Goal: Task Accomplishment & Management: Complete application form

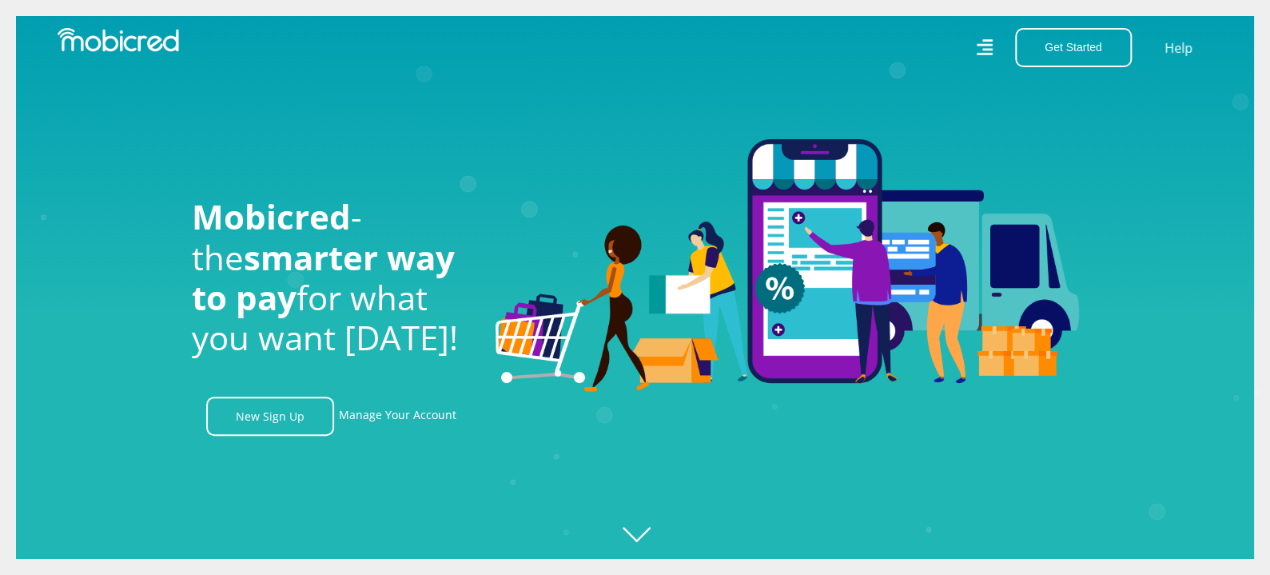
scroll to position [0, 2734]
click at [778, 432] on div at bounding box center [787, 287] width 607 height 297
click at [229, 426] on link "New Sign Up" at bounding box center [270, 415] width 128 height 39
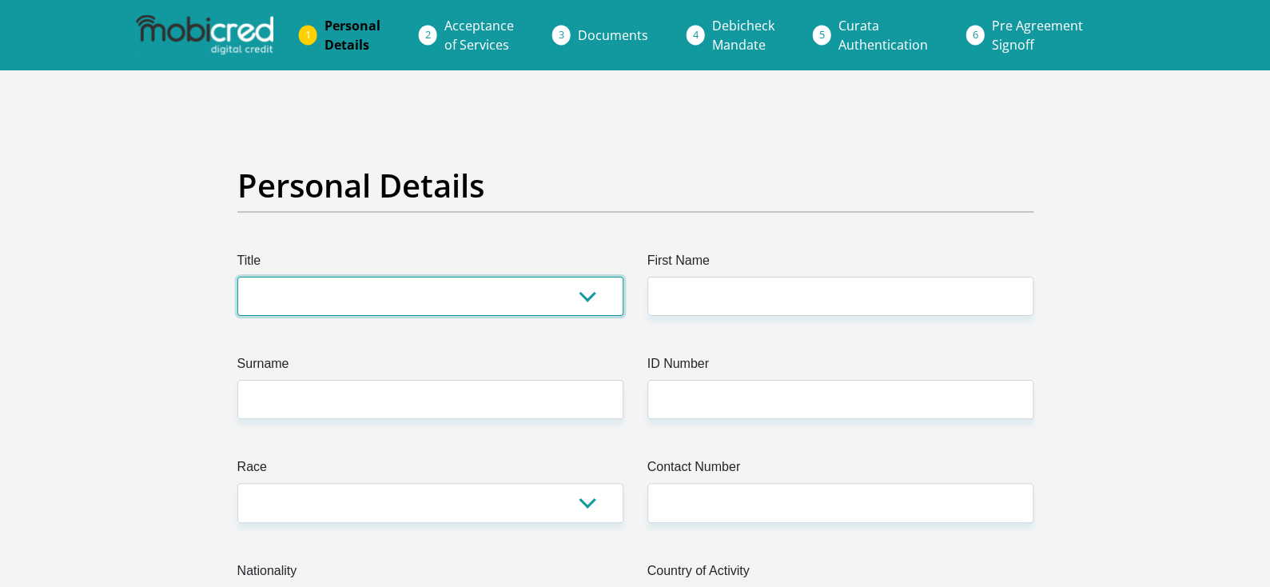
click at [591, 295] on select "Mr Ms Mrs Dr [PERSON_NAME]" at bounding box center [430, 296] width 386 height 39
select select "Mr"
click at [237, 277] on select "Mr Ms Mrs Dr [PERSON_NAME]" at bounding box center [430, 296] width 386 height 39
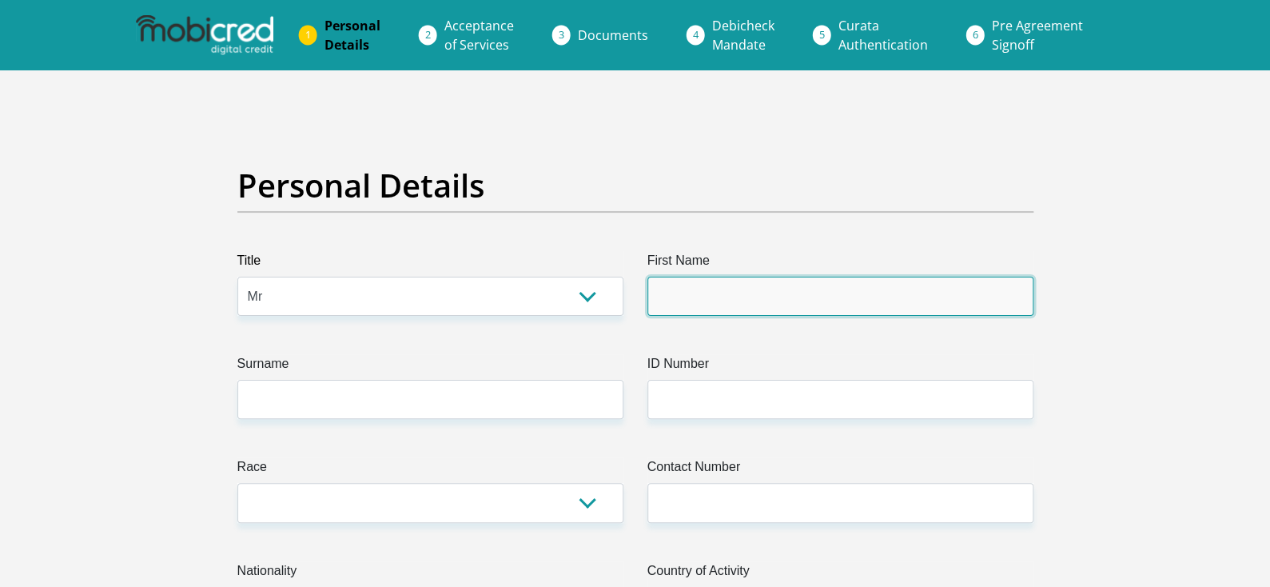
click at [723, 285] on input "First Name" at bounding box center [840, 296] width 386 height 39
type input "Phumlani"
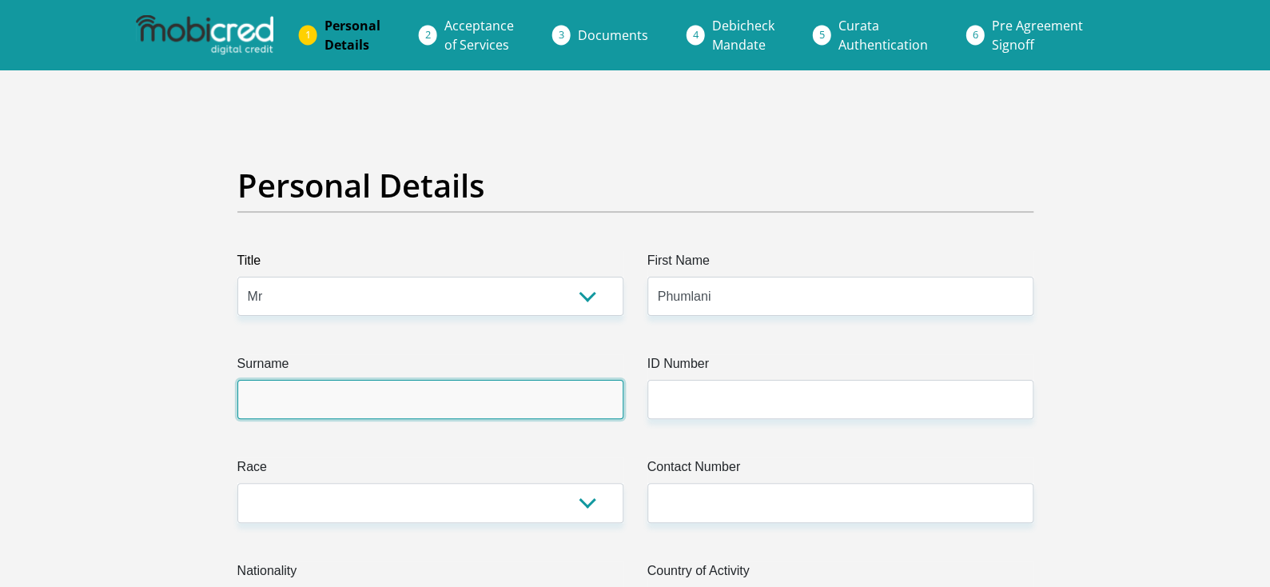
type input "Mbonane"
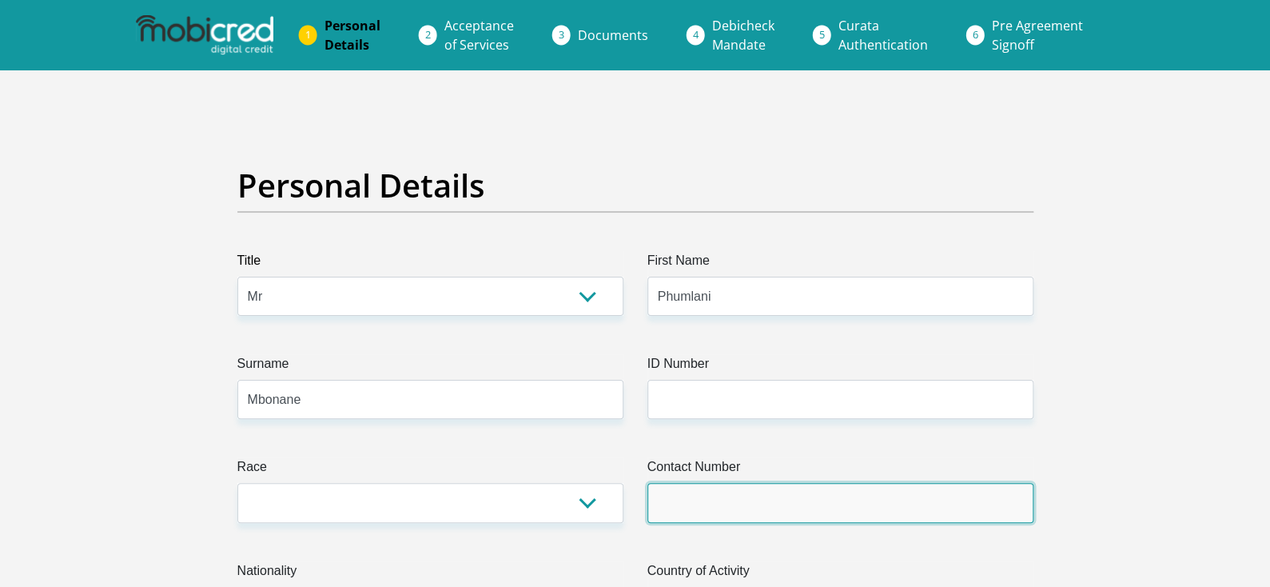
type input "0788105614"
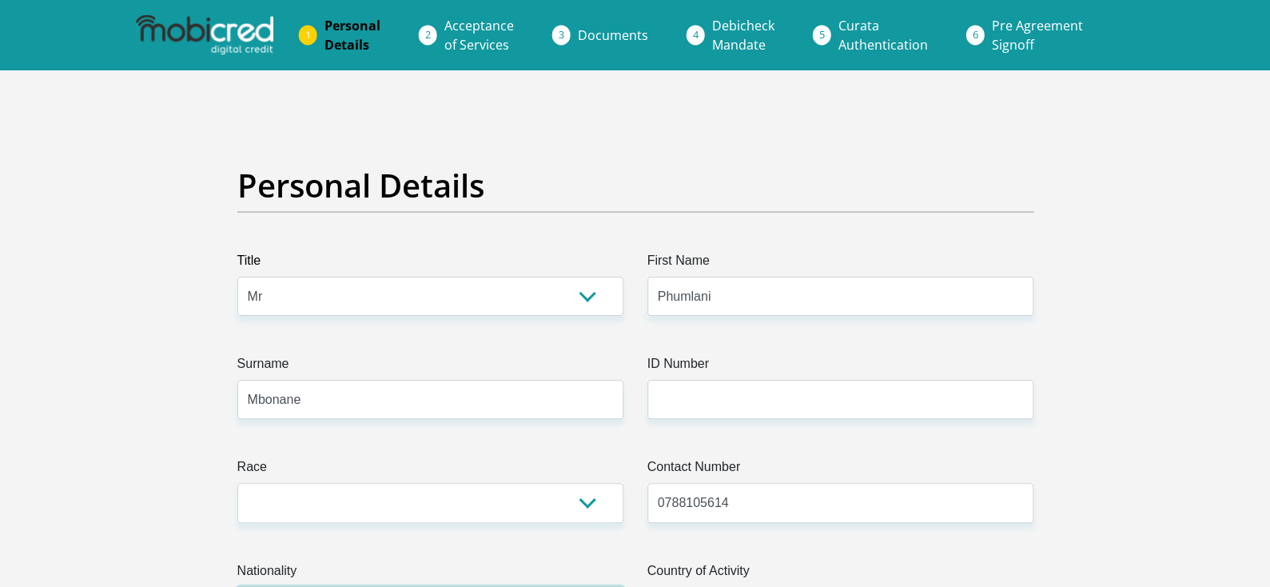
select select "ZAF"
type input "277 Rick turner road"
type input "umbumbulu"
type input "durban"
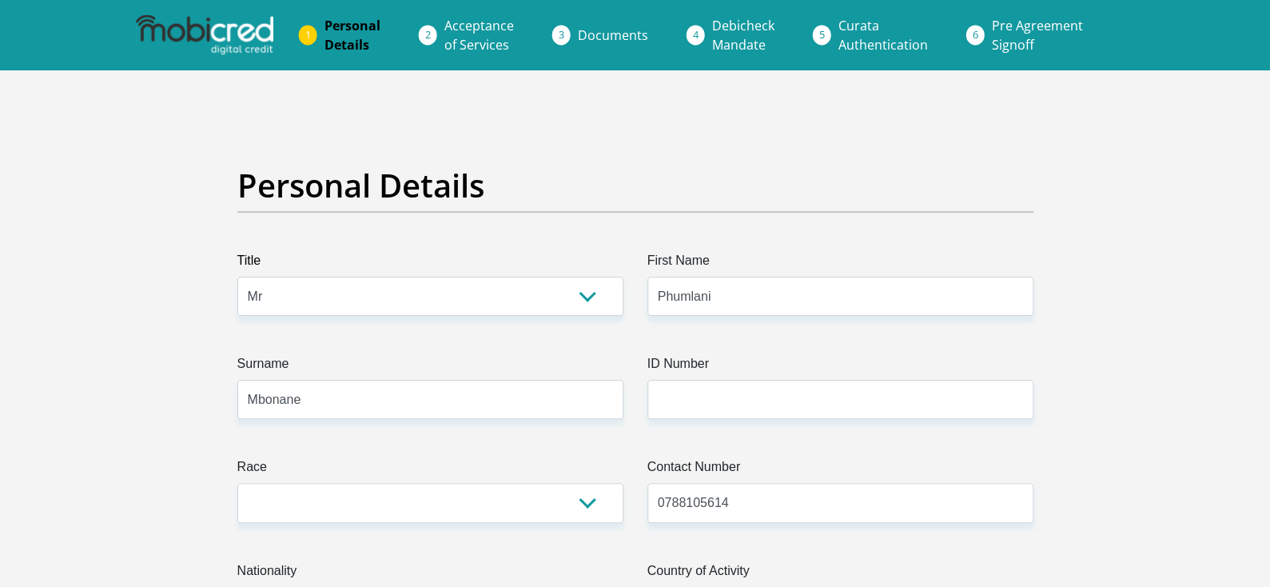
type input "durban"
type input "4105"
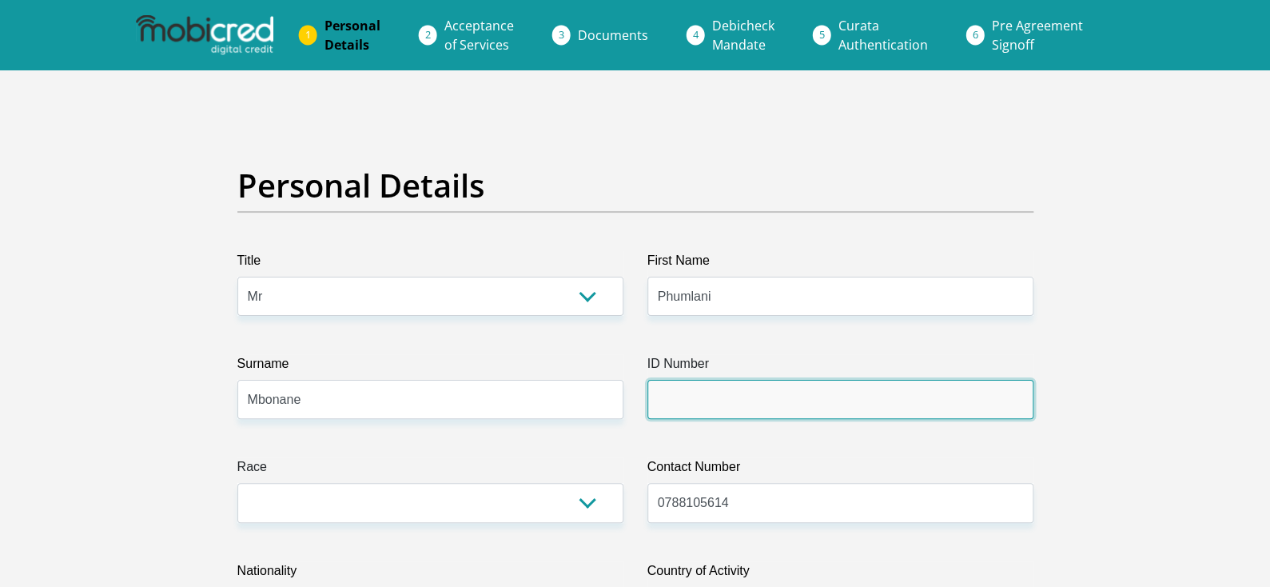
click at [719, 402] on input "ID Number" at bounding box center [840, 399] width 386 height 39
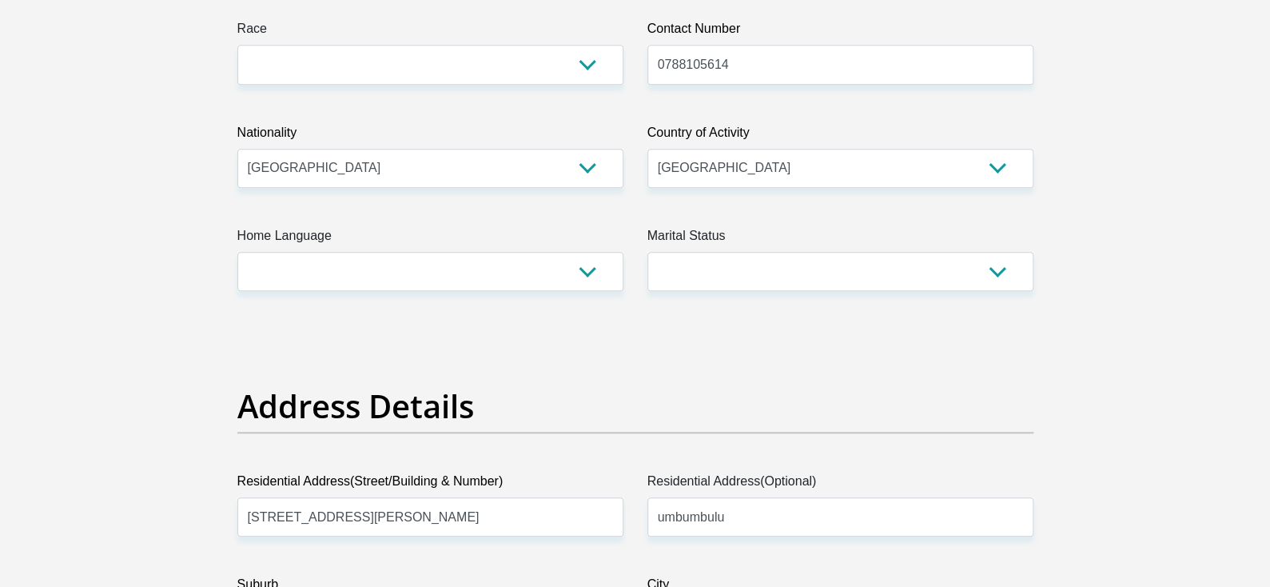
type input "0207145683083"
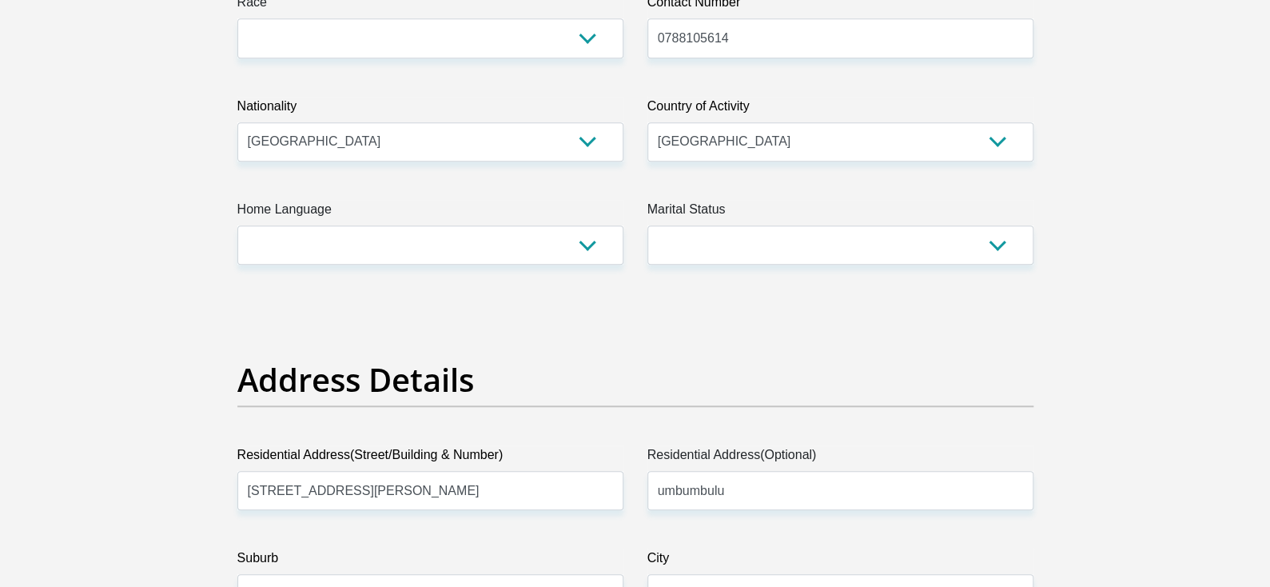
scroll to position [468, 0]
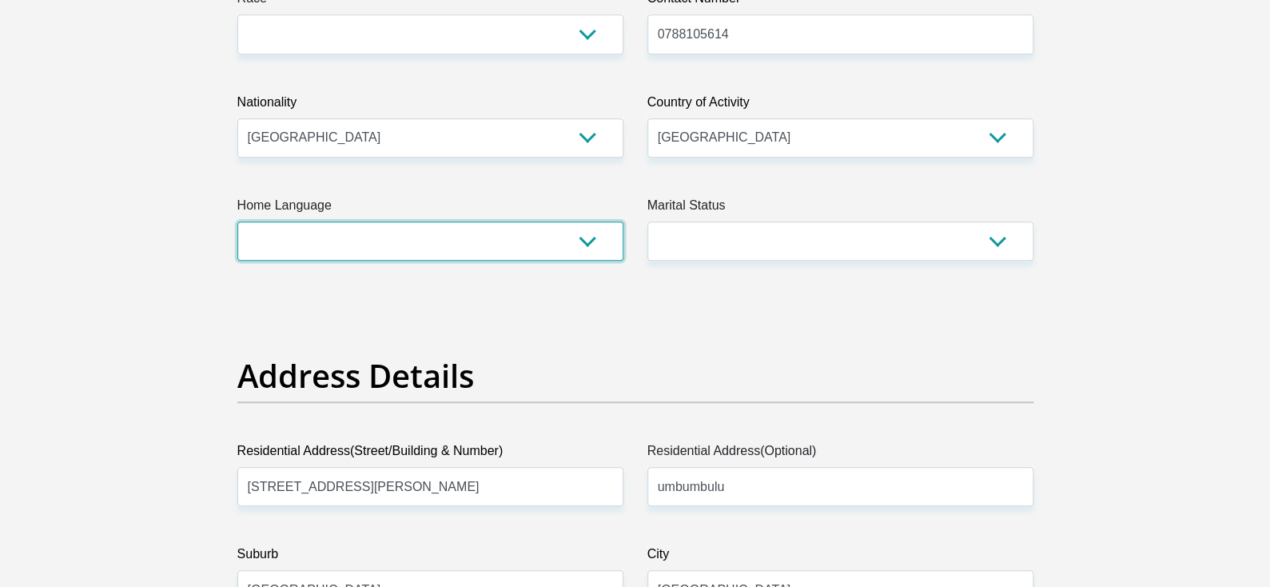
click at [369, 233] on select "Afrikaans English Sepedi South Ndebele Southern Sotho Swati Tsonga Tswana Venda…" at bounding box center [430, 240] width 386 height 39
select select "zul"
click at [237, 221] on select "Afrikaans English Sepedi South Ndebele Southern Sotho Swati Tsonga Tswana Venda…" at bounding box center [430, 240] width 386 height 39
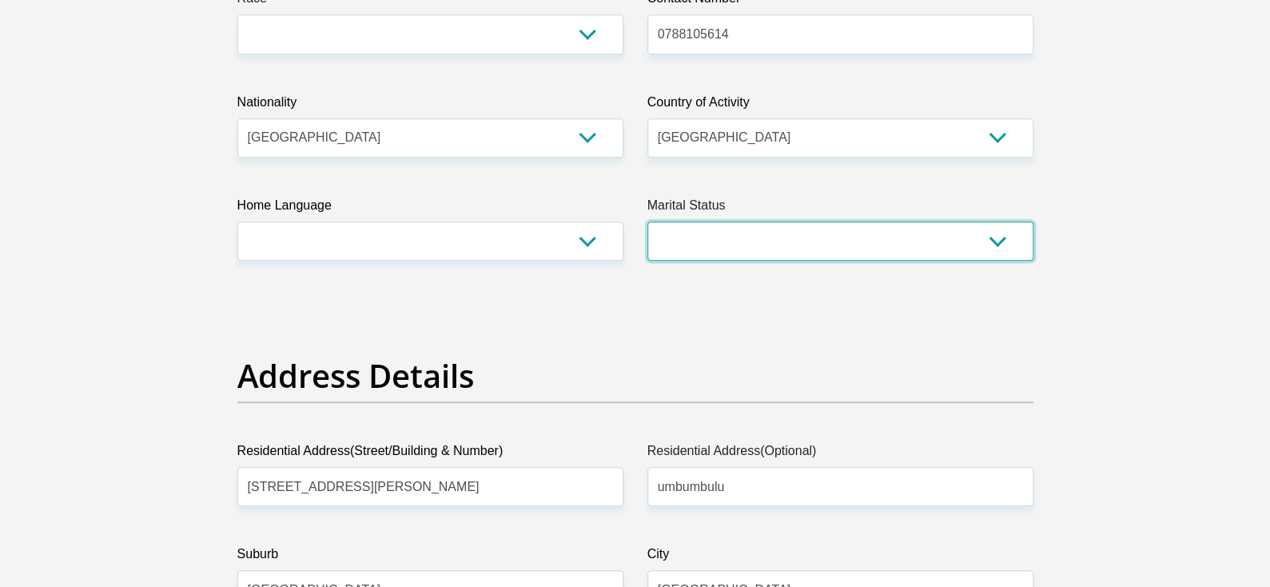
click at [904, 240] on select "Married ANC Single Divorced Widowed Married COP or Customary Law" at bounding box center [840, 240] width 386 height 39
select select "2"
click at [647, 221] on select "Married ANC Single Divorced Widowed Married COP or Customary Law" at bounding box center [840, 240] width 386 height 39
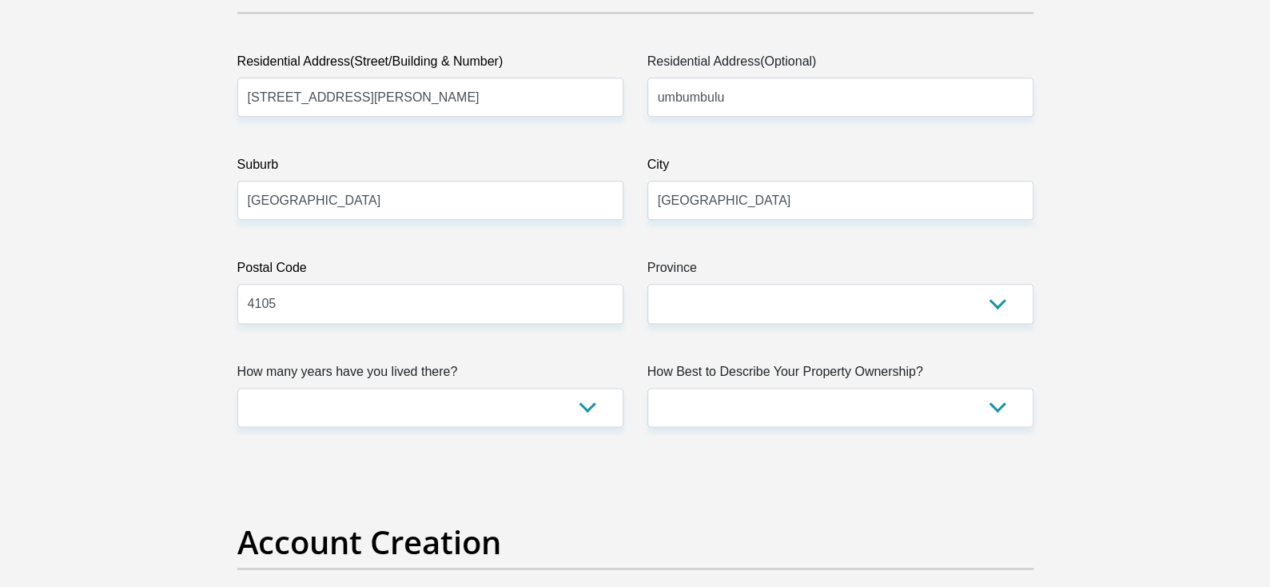
scroll to position [767, 0]
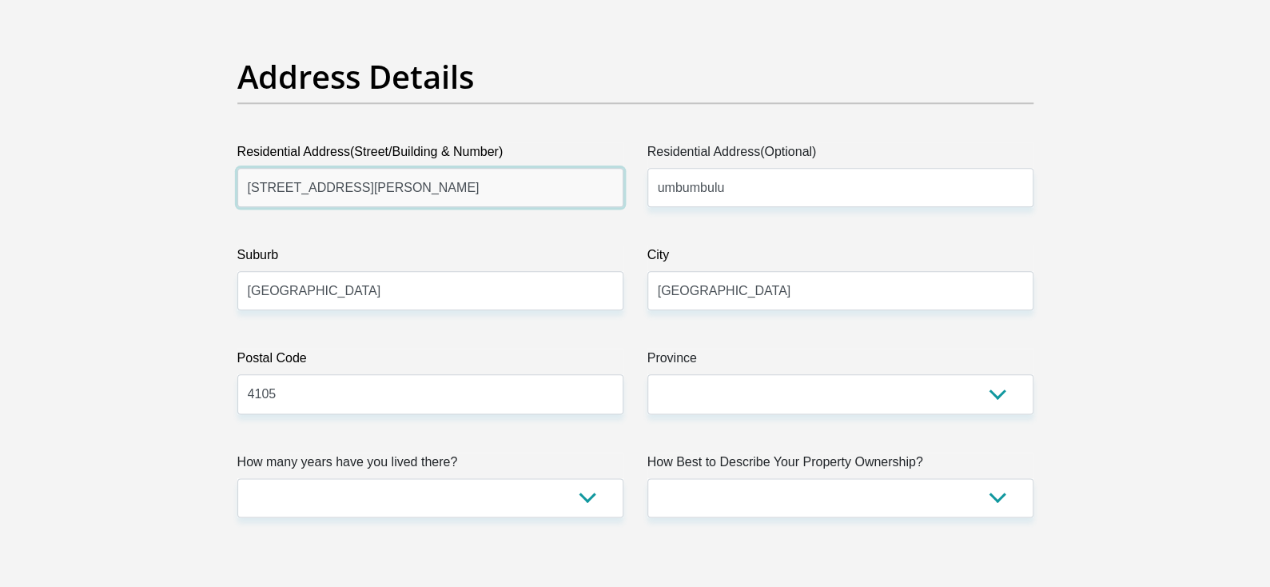
click at [428, 181] on input "277 Rick turner road" at bounding box center [430, 187] width 386 height 39
type input "2"
type input "13 Suid Street"
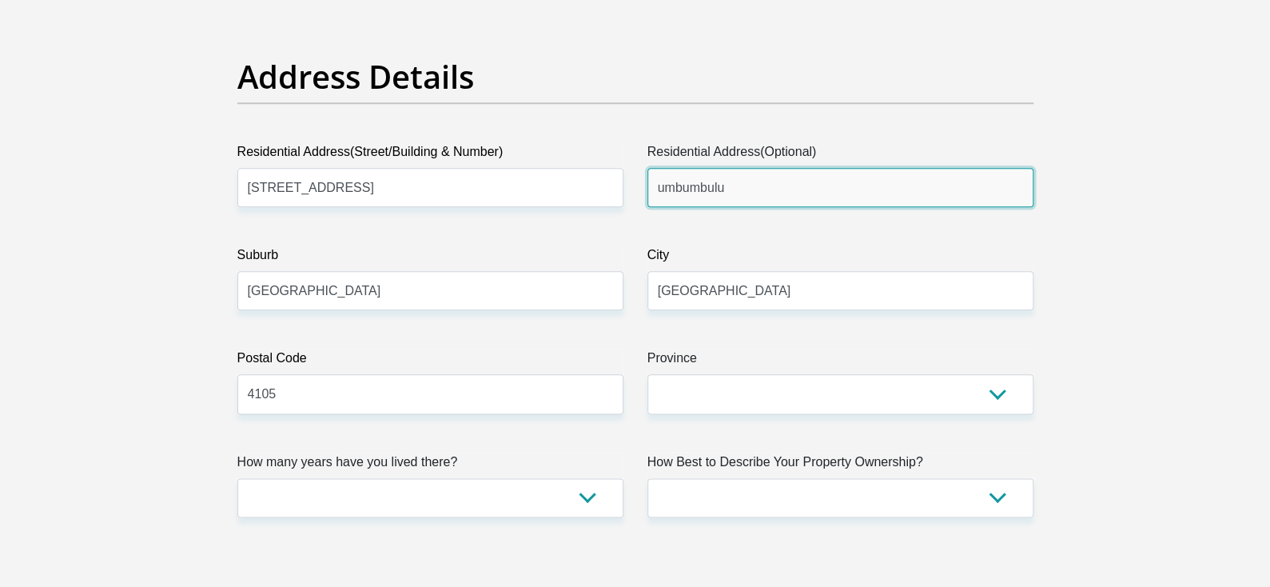
click at [733, 187] on input "umbumbulu" at bounding box center [840, 187] width 386 height 39
type input "u"
type input "Volksrust"
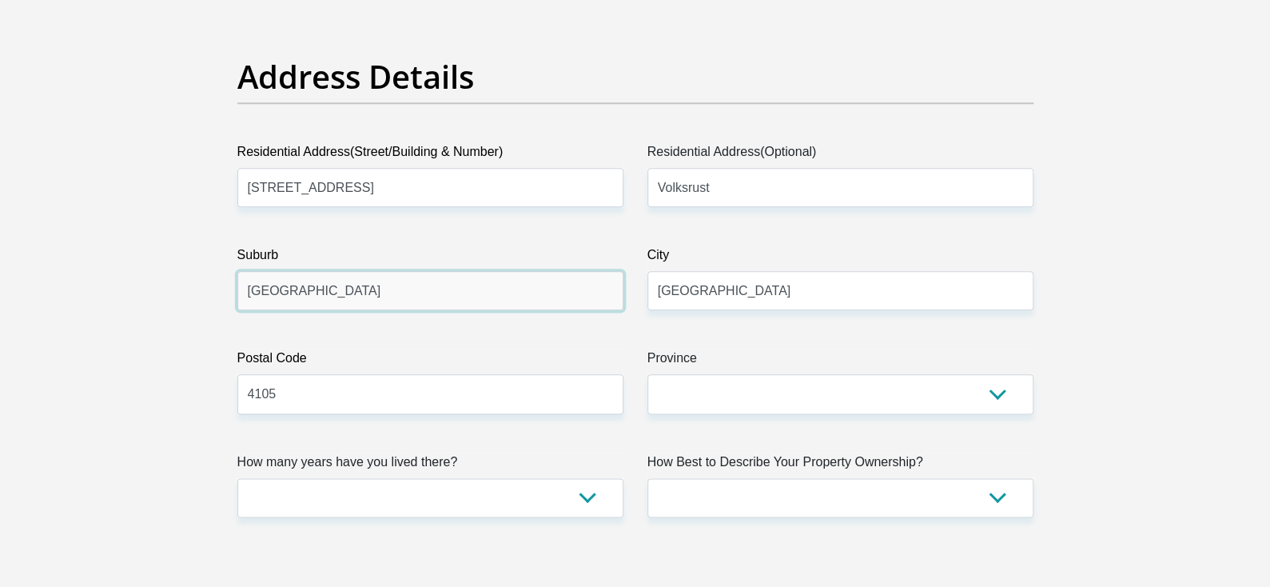
click at [461, 292] on input "durban" at bounding box center [430, 290] width 386 height 39
type input "d"
type input "Volksrust"
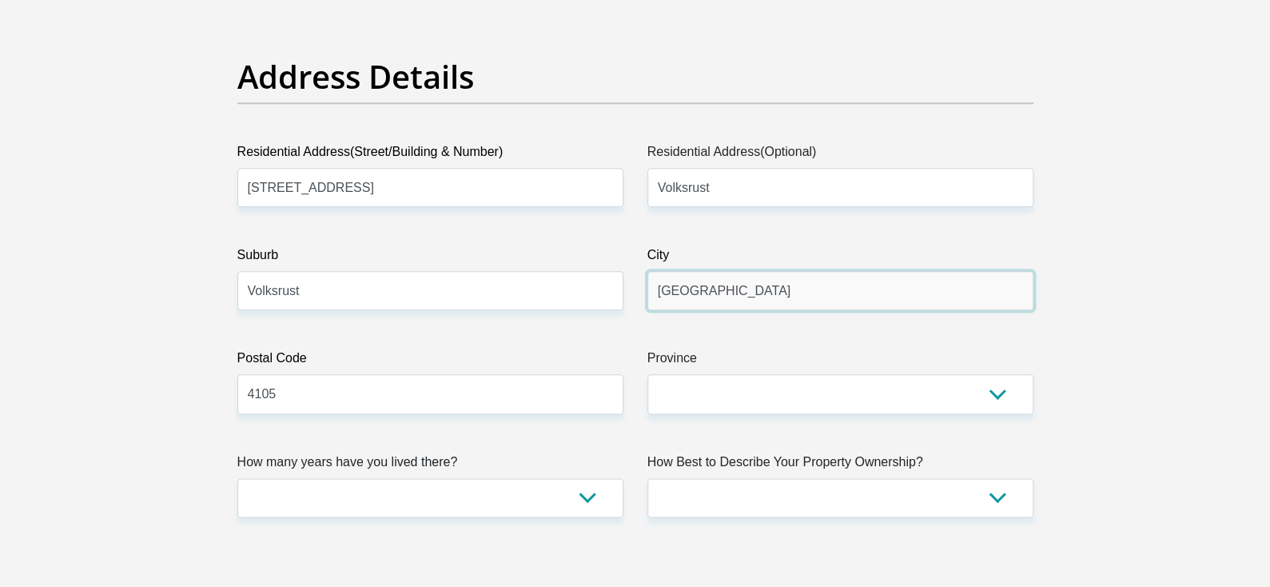
click at [844, 286] on input "durban" at bounding box center [840, 290] width 386 height 39
type input "d"
type input "Volksrust"
click at [520, 372] on label "Postal Code" at bounding box center [430, 362] width 386 height 26
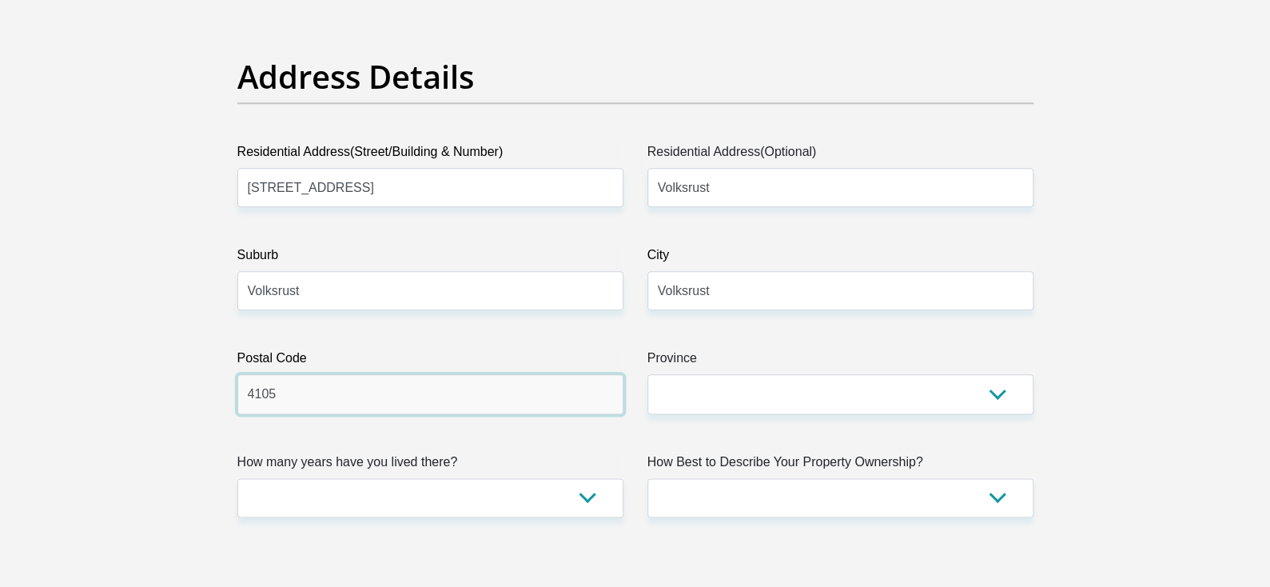
click at [520, 374] on input "4105" at bounding box center [430, 393] width 386 height 39
type input "4"
type input "2470"
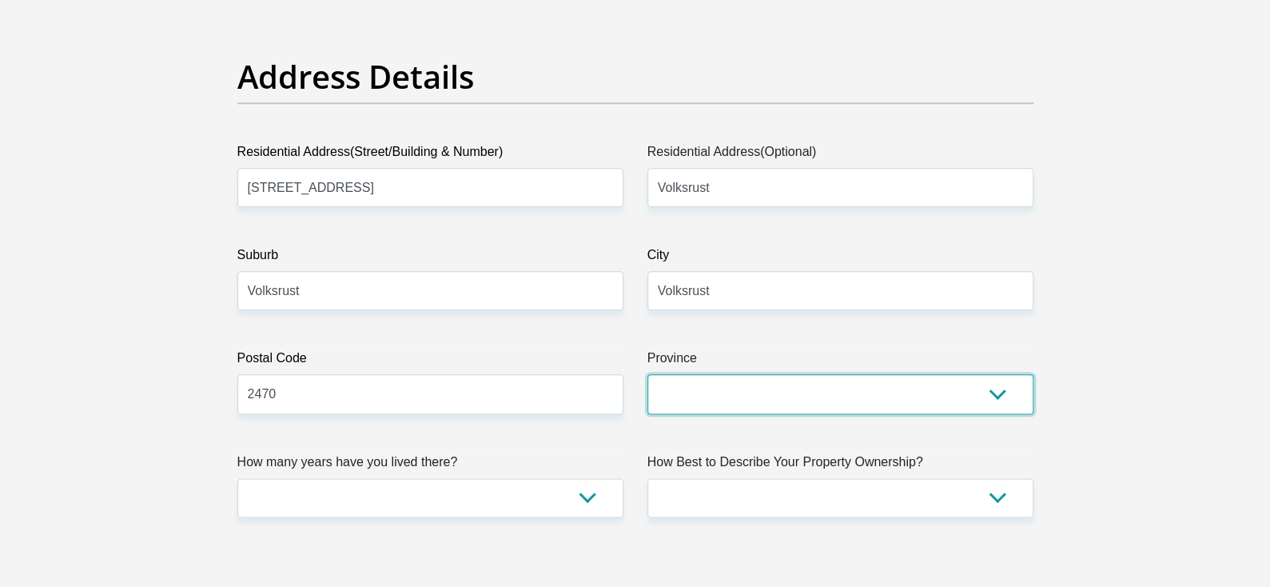
click at [843, 392] on select "Eastern Cape Free State Gauteng KwaZulu-Natal Limpopo Mpumalanga Northern Cape …" at bounding box center [840, 393] width 386 height 39
select select "[GEOGRAPHIC_DATA]"
click at [647, 374] on select "Eastern Cape Free State Gauteng KwaZulu-Natal Limpopo Mpumalanga Northern Cape …" at bounding box center [840, 393] width 386 height 39
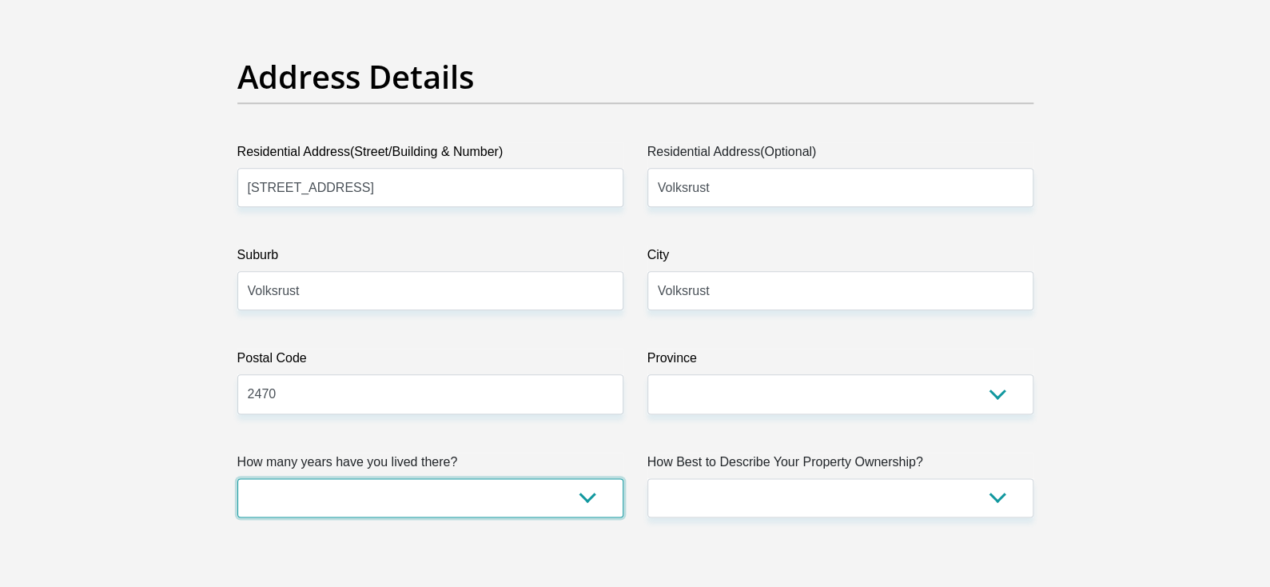
click at [399, 504] on select "less than 1 year 1-3 years 3-5 years 5+ years" at bounding box center [430, 497] width 386 height 39
select select "0"
click at [237, 478] on select "less than 1 year 1-3 years 3-5 years 5+ years" at bounding box center [430, 497] width 386 height 39
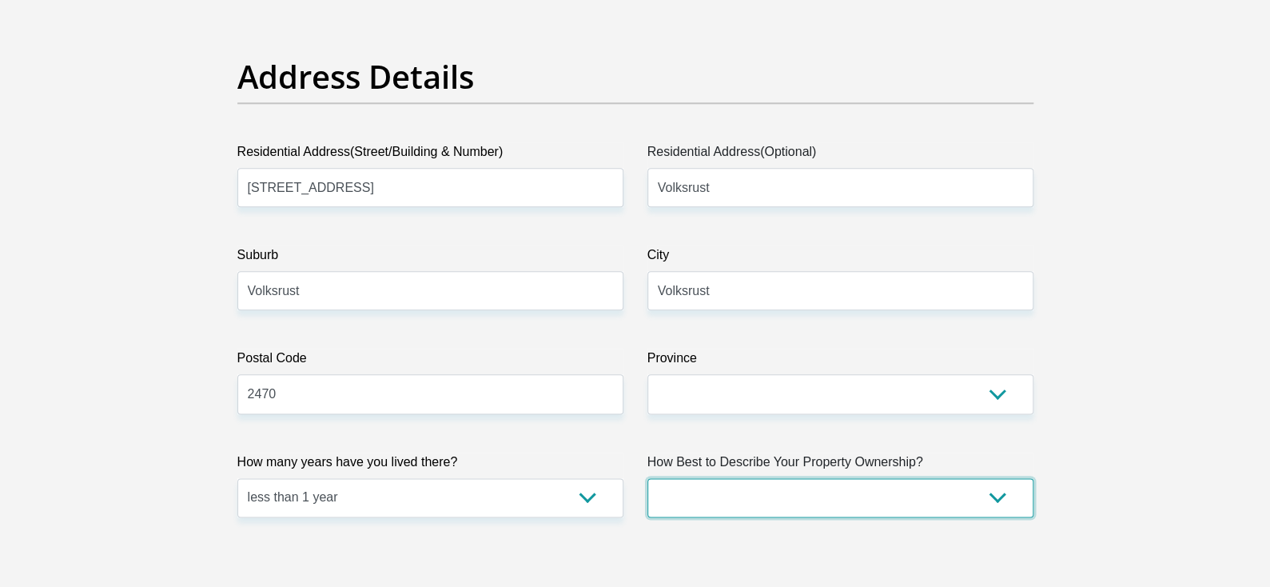
click at [831, 503] on select "Owned Rented Family Owned Company Dwelling" at bounding box center [840, 497] width 386 height 39
select select "Rented"
click at [647, 478] on select "Owned Rented Family Owned Company Dwelling" at bounding box center [840, 497] width 386 height 39
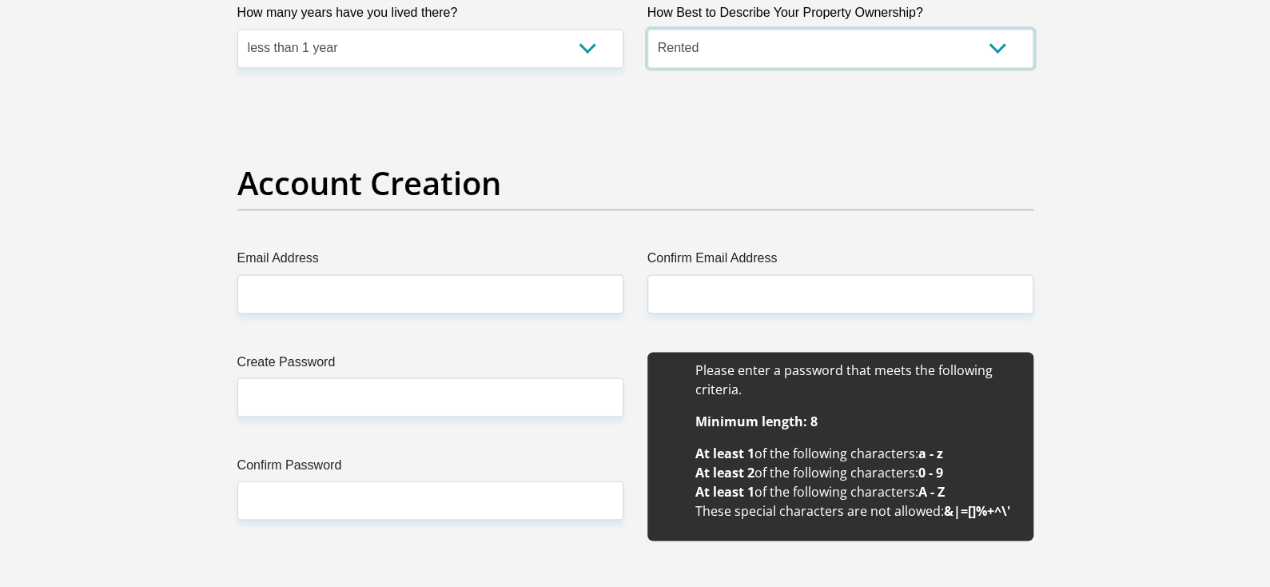
scroll to position [1225, 0]
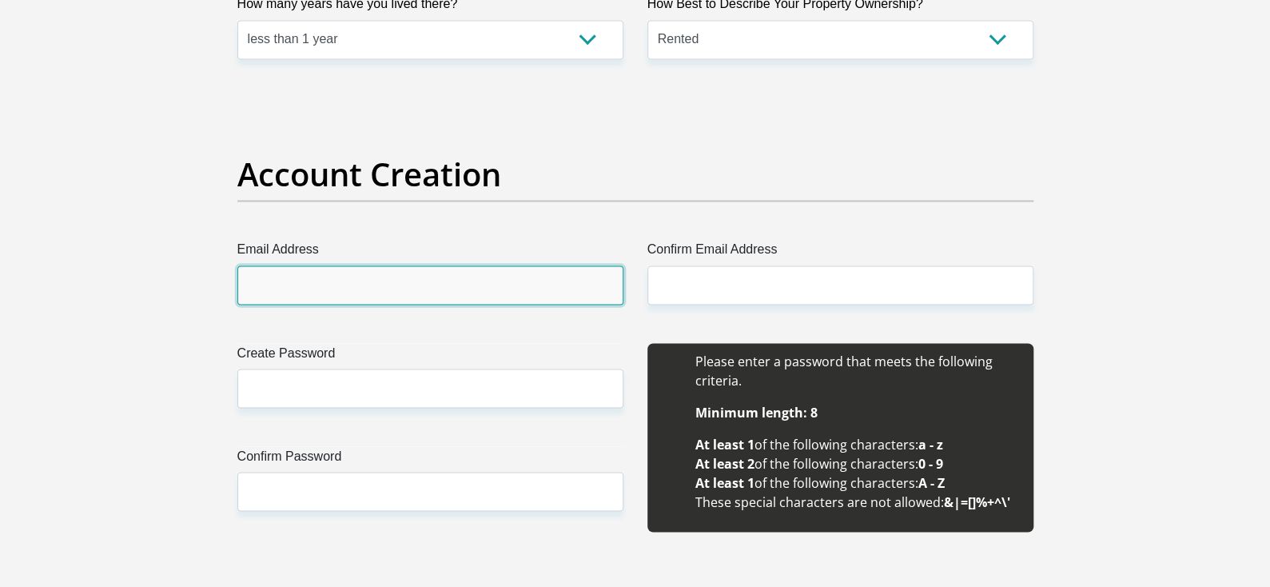
click at [452, 278] on input "Email Address" at bounding box center [430, 284] width 386 height 39
type input "phumlanimbonane87@gmail.com"
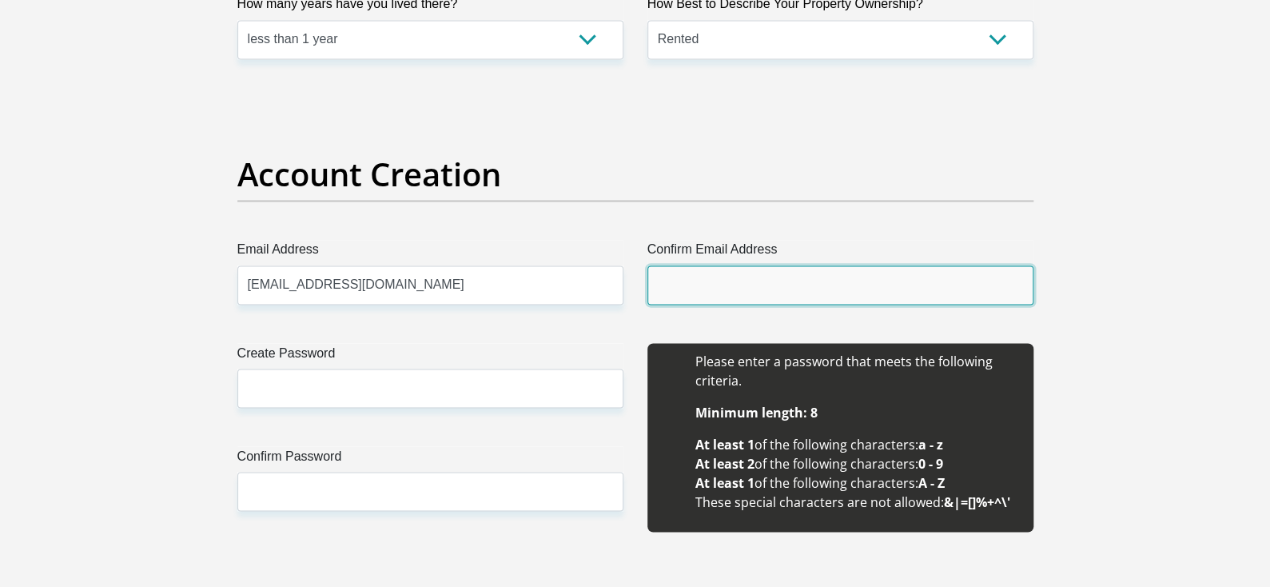
type input "phumlanimbonane87@gmail.com"
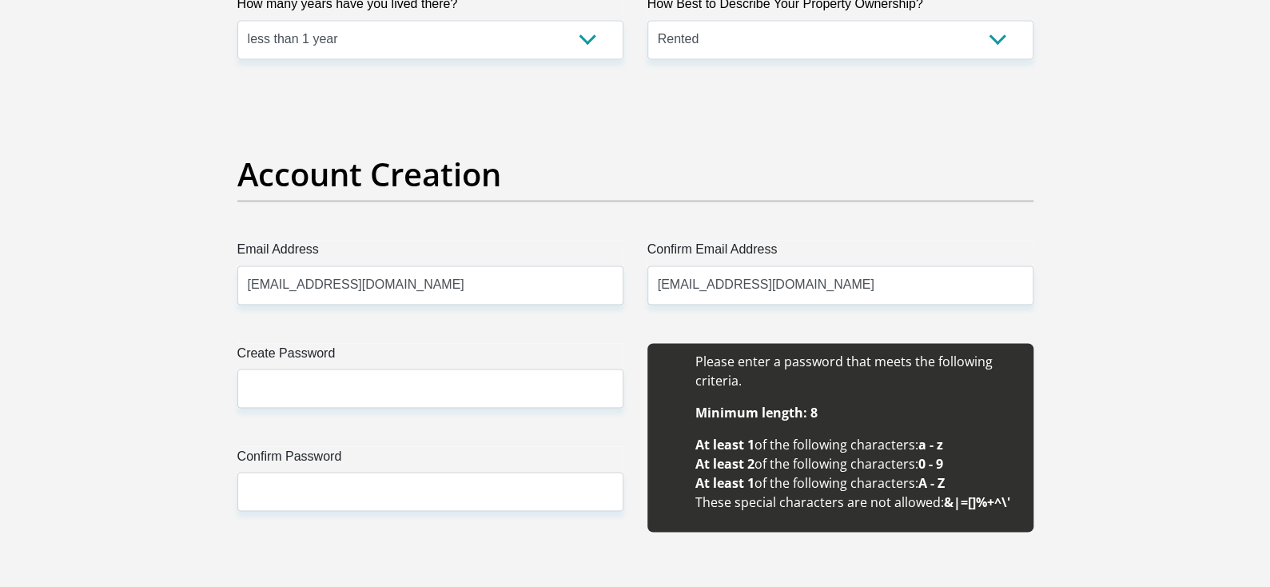
type input "0713879666"
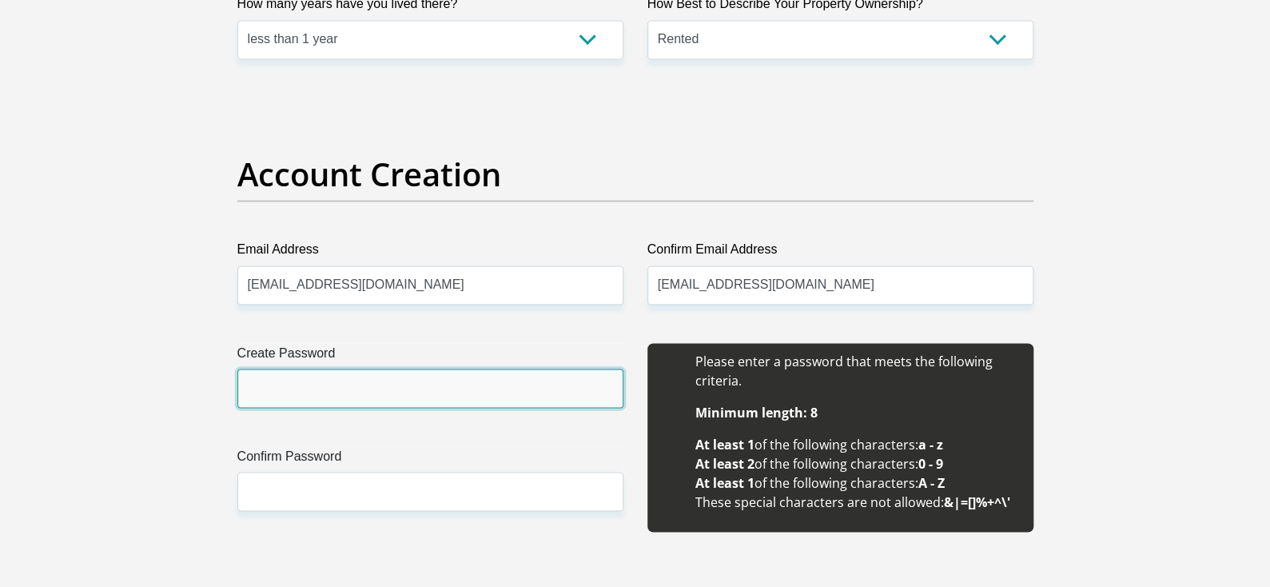
click at [375, 392] on input "Create Password" at bounding box center [430, 387] width 386 height 39
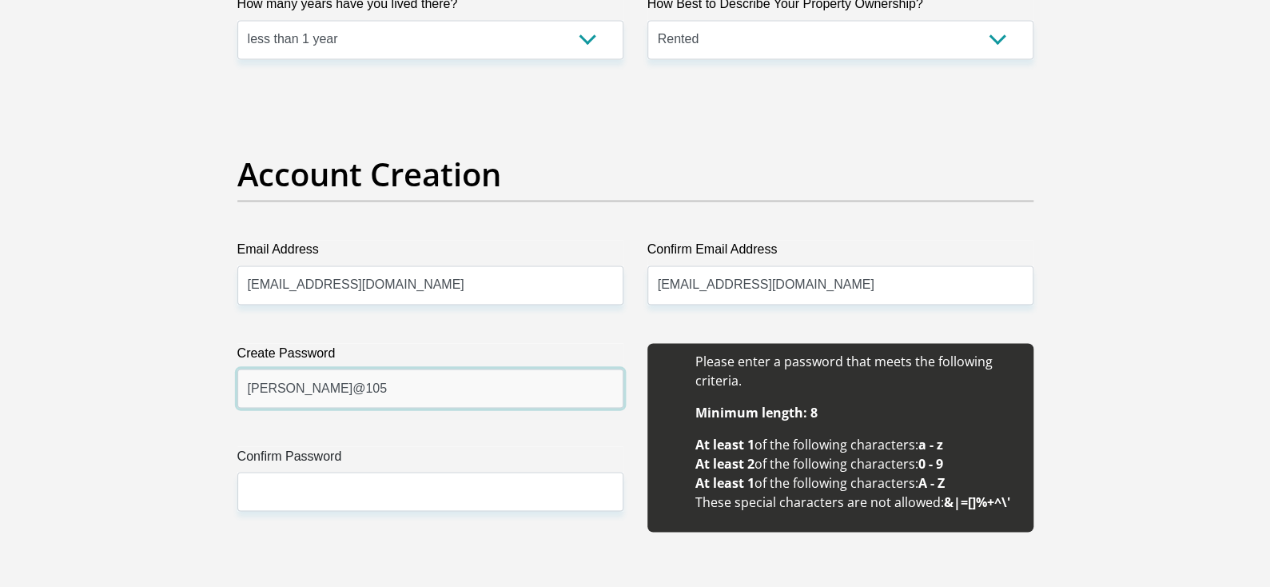
type input "Clement@105"
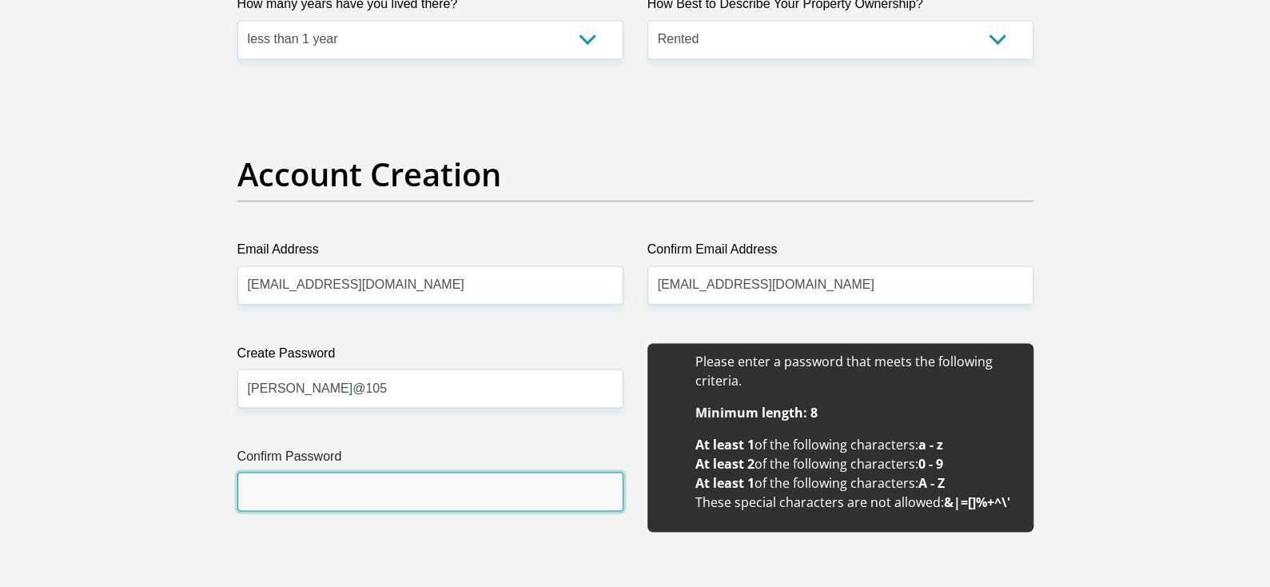
click at [364, 491] on input "Confirm Password" at bounding box center [430, 491] width 386 height 39
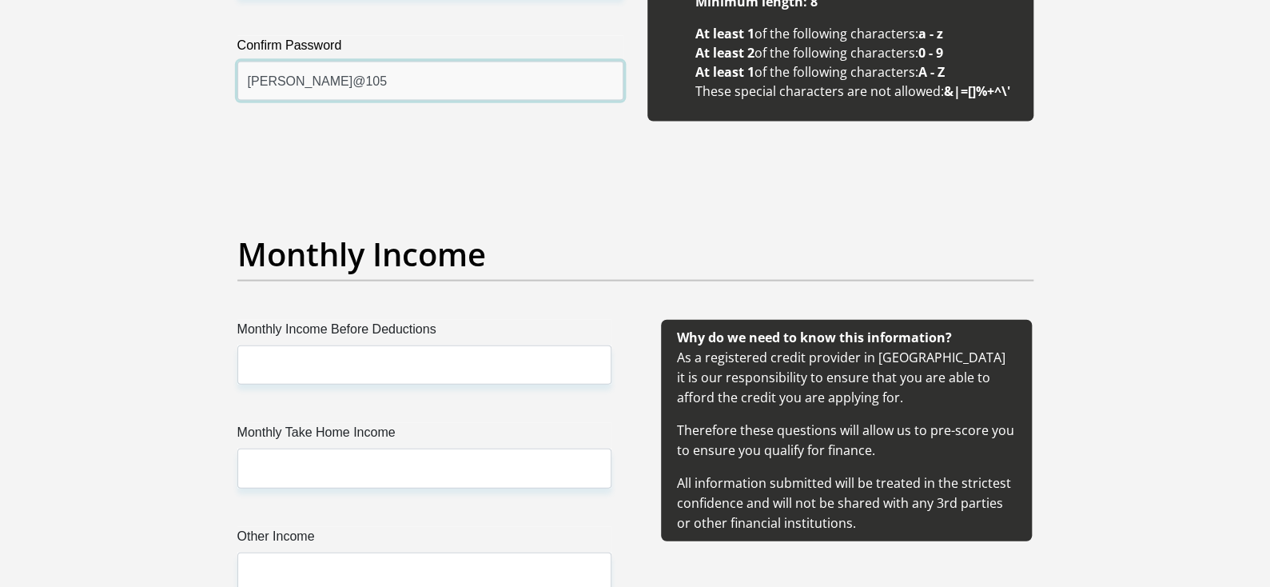
scroll to position [1635, 0]
type input "Clement@105"
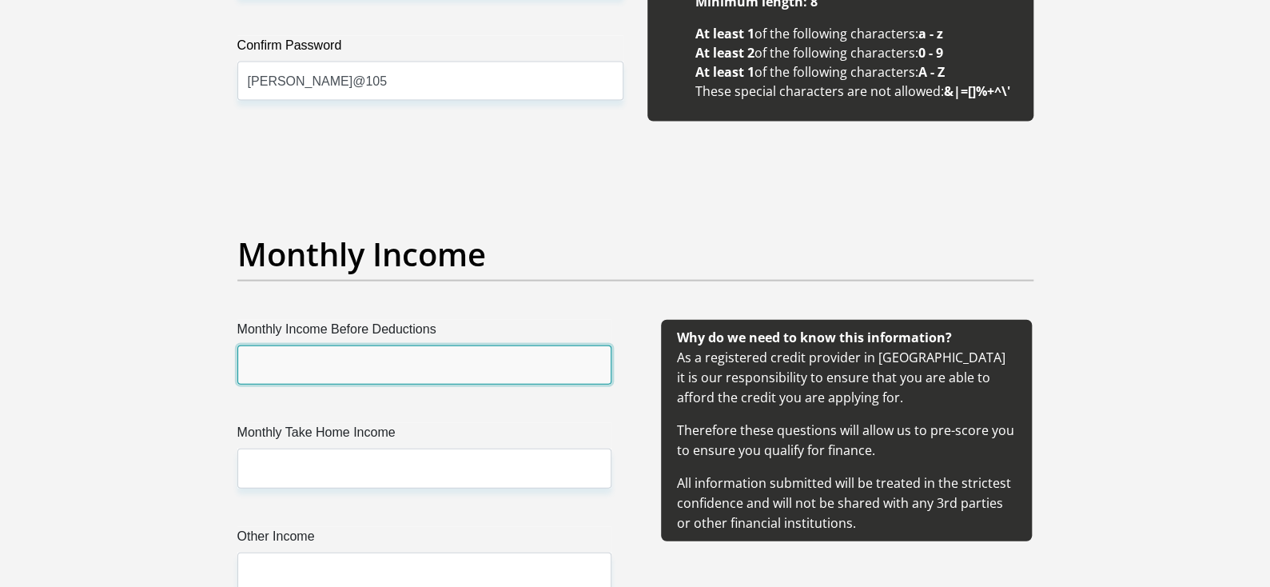
click at [360, 360] on input "Monthly Income Before Deductions" at bounding box center [424, 364] width 374 height 39
type input "20000"
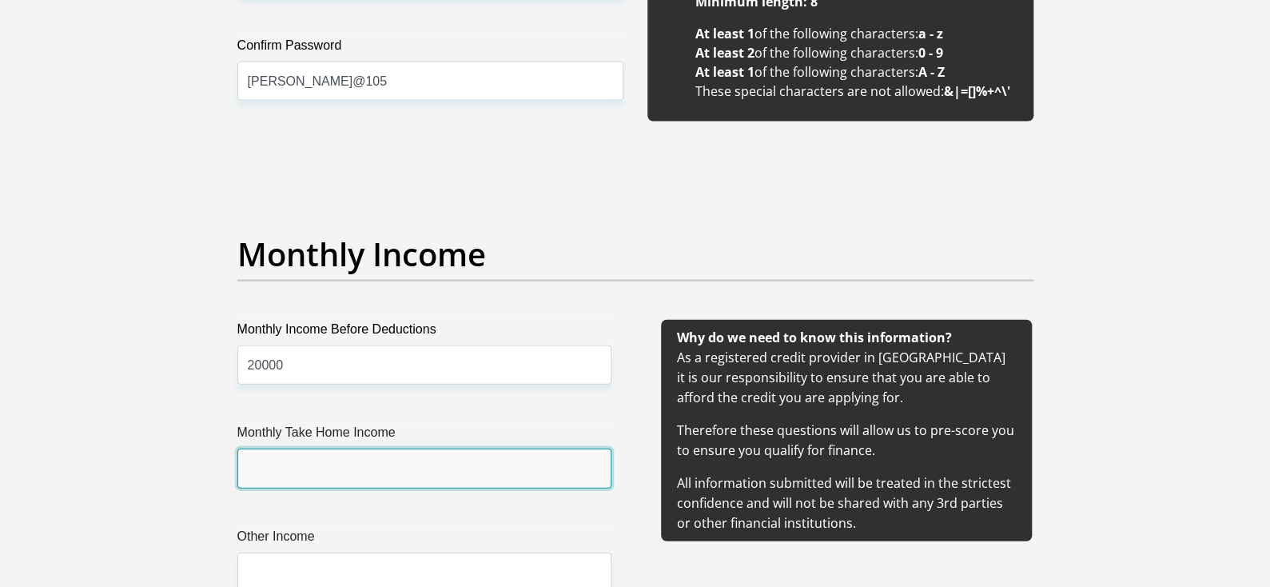
click at [345, 464] on input "Monthly Take Home Income" at bounding box center [424, 467] width 374 height 39
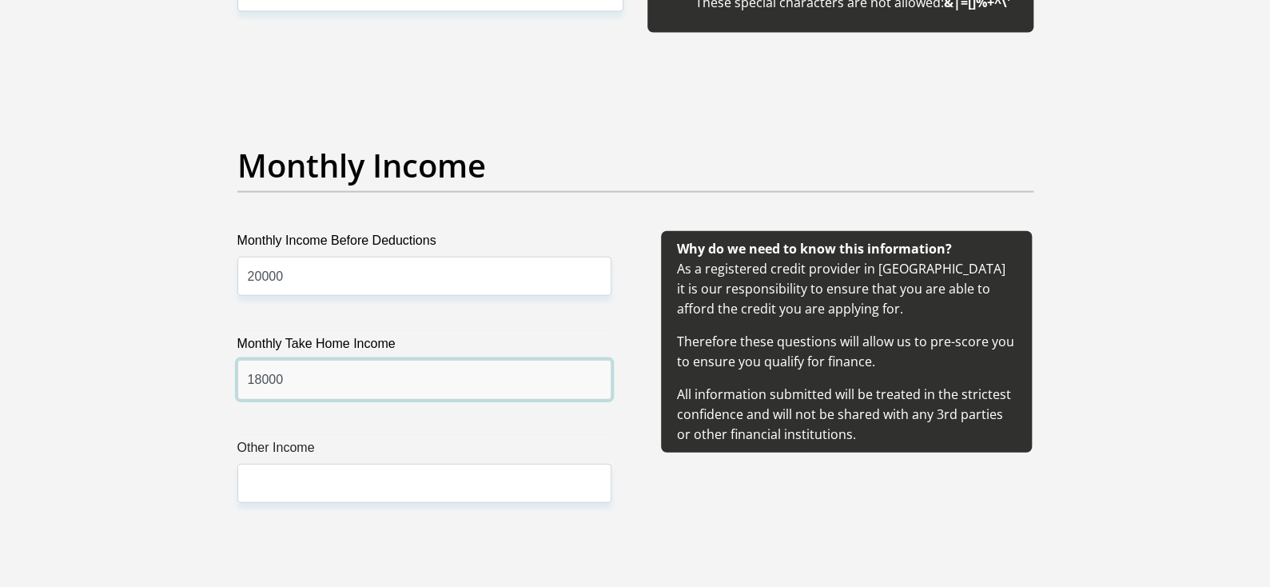
scroll to position [1779, 0]
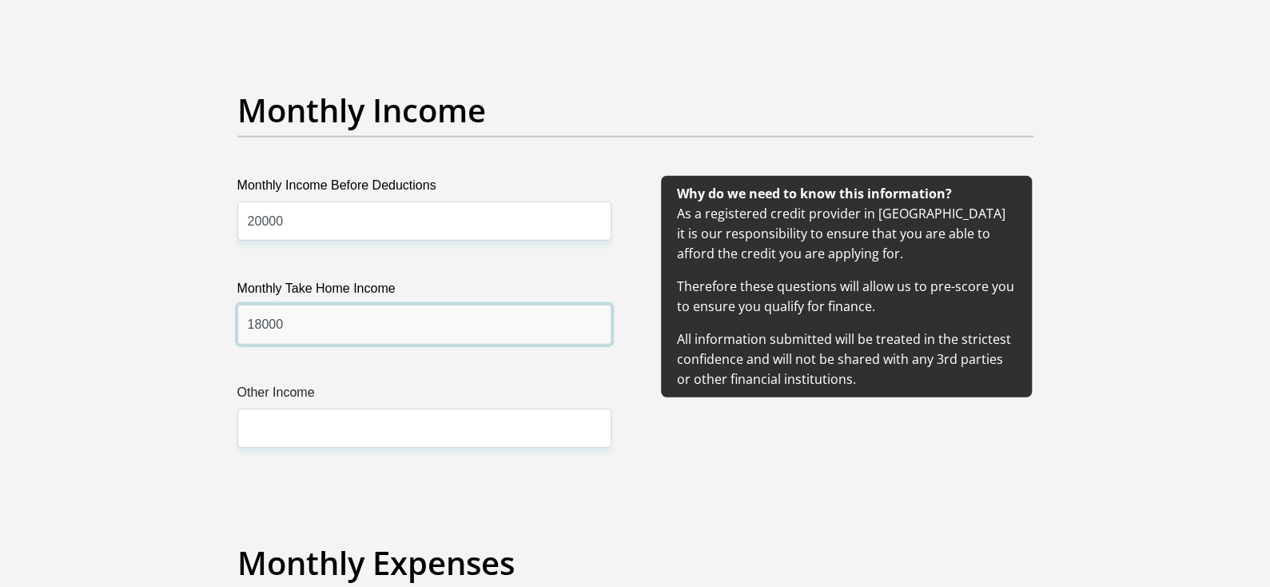
type input "18000"
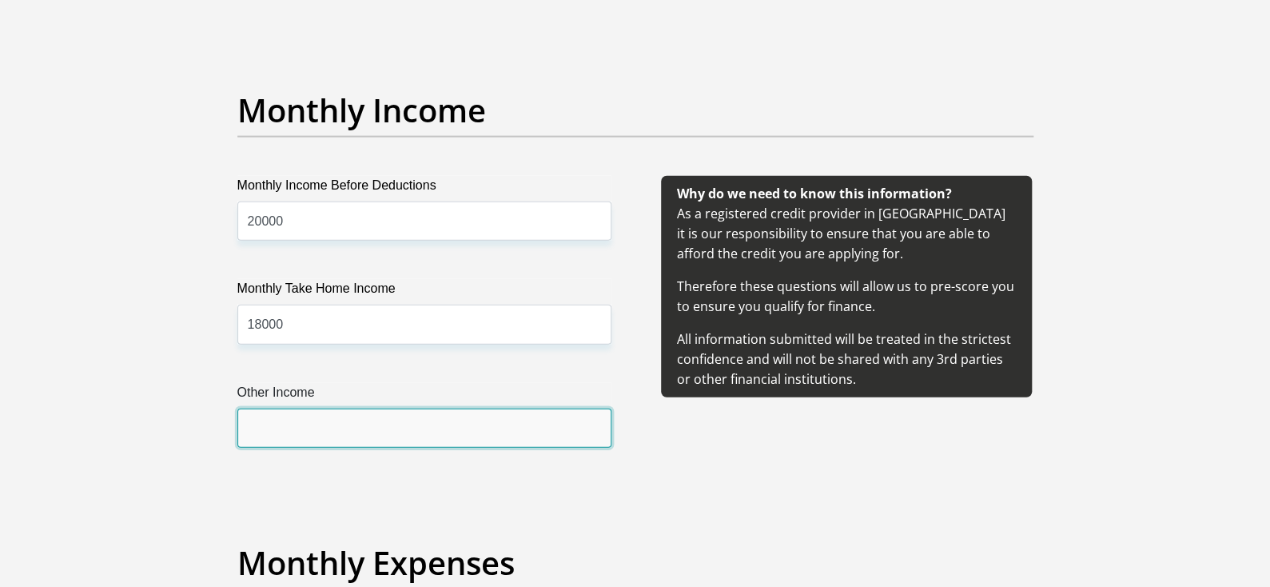
click at [349, 432] on input "Other Income" at bounding box center [424, 427] width 374 height 39
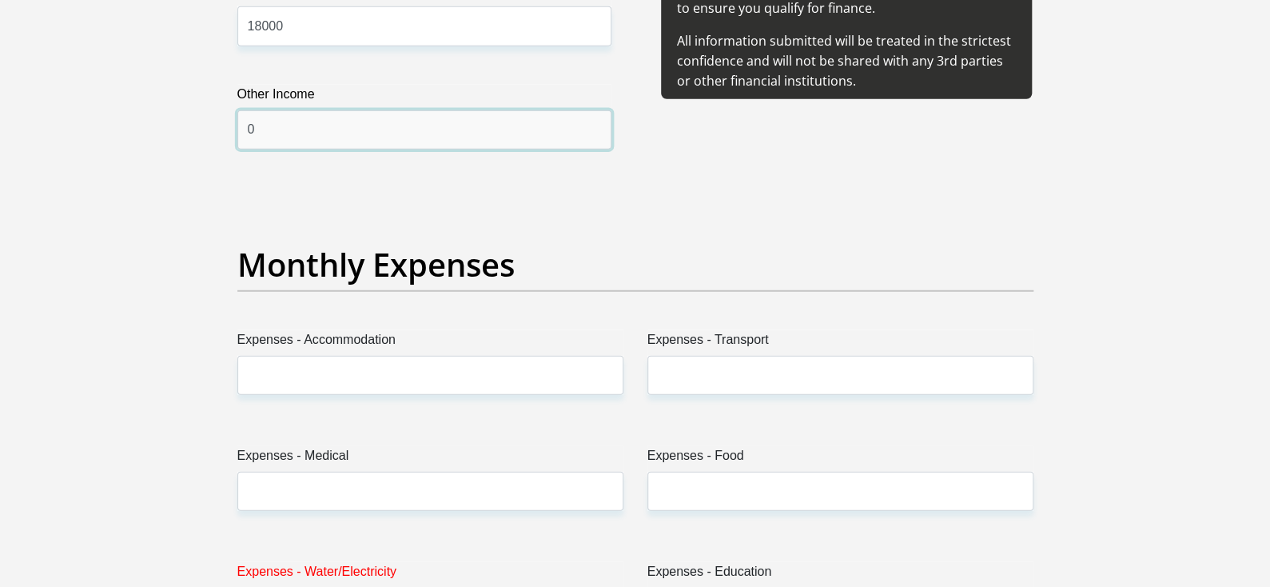
scroll to position [2125, 0]
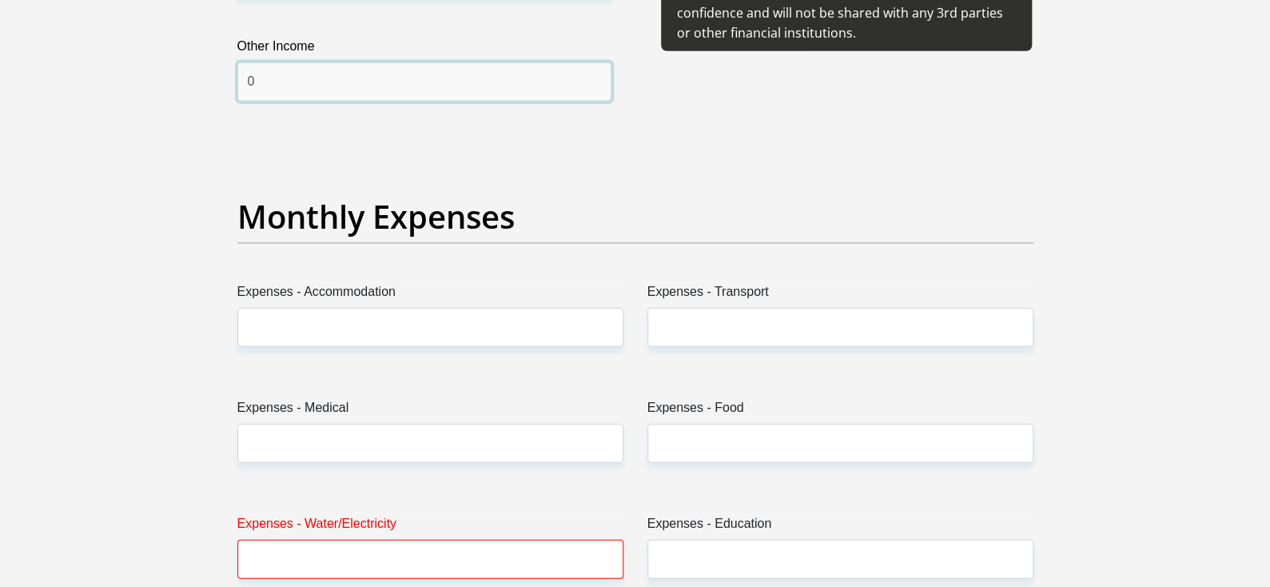
type input "0"
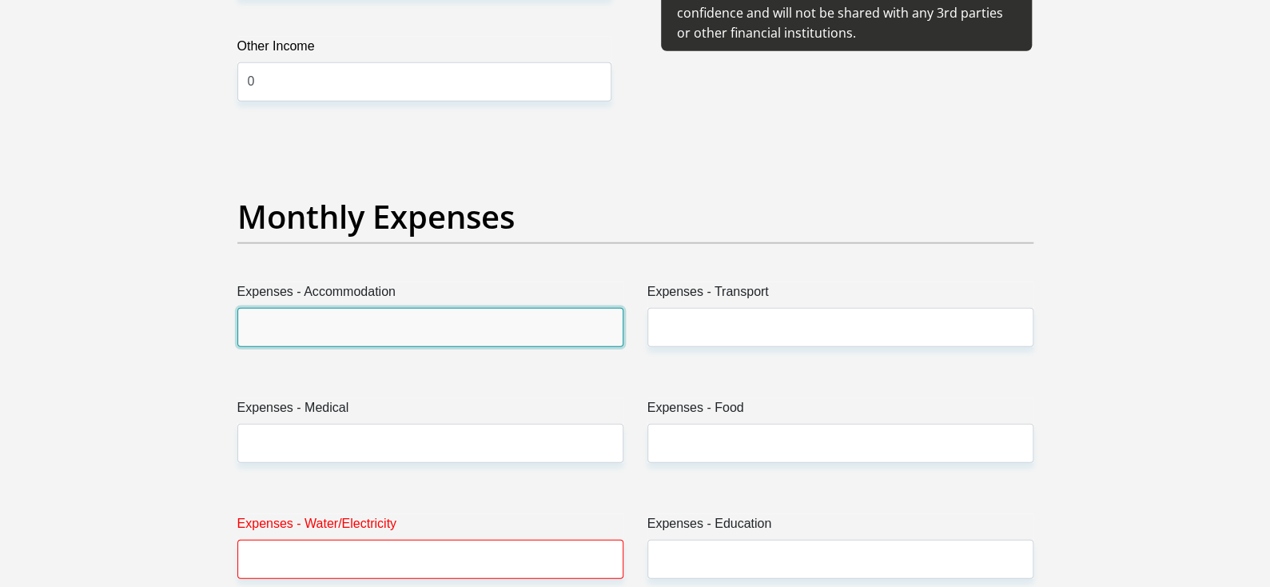
click at [379, 326] on input "Expenses - Accommodation" at bounding box center [430, 327] width 386 height 39
type input "2"
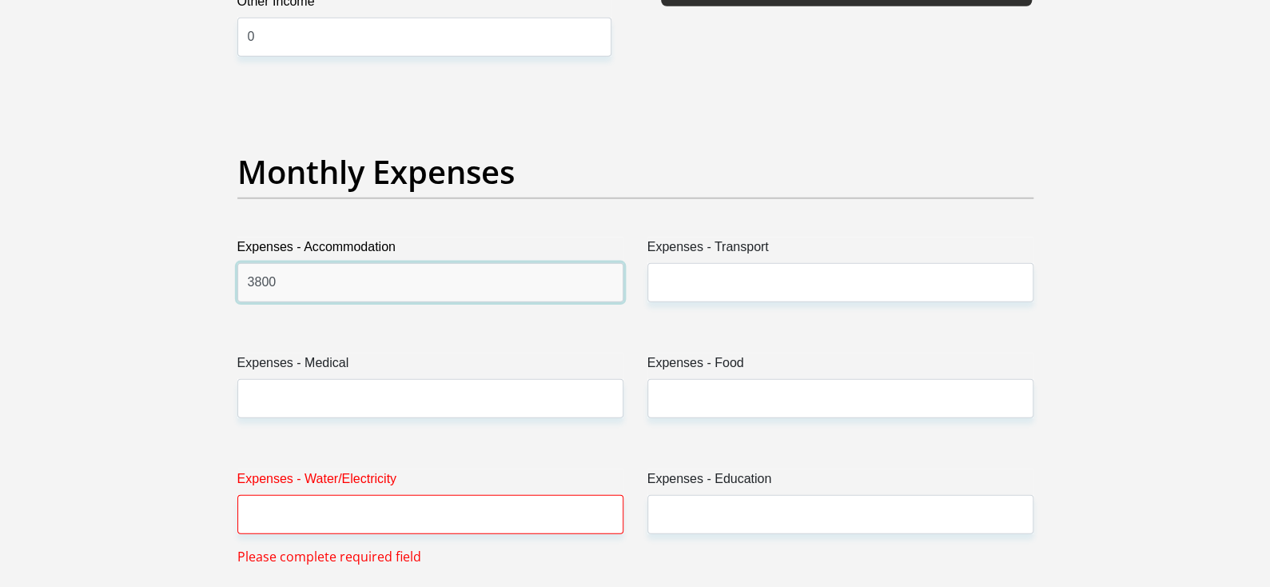
scroll to position [2201, 0]
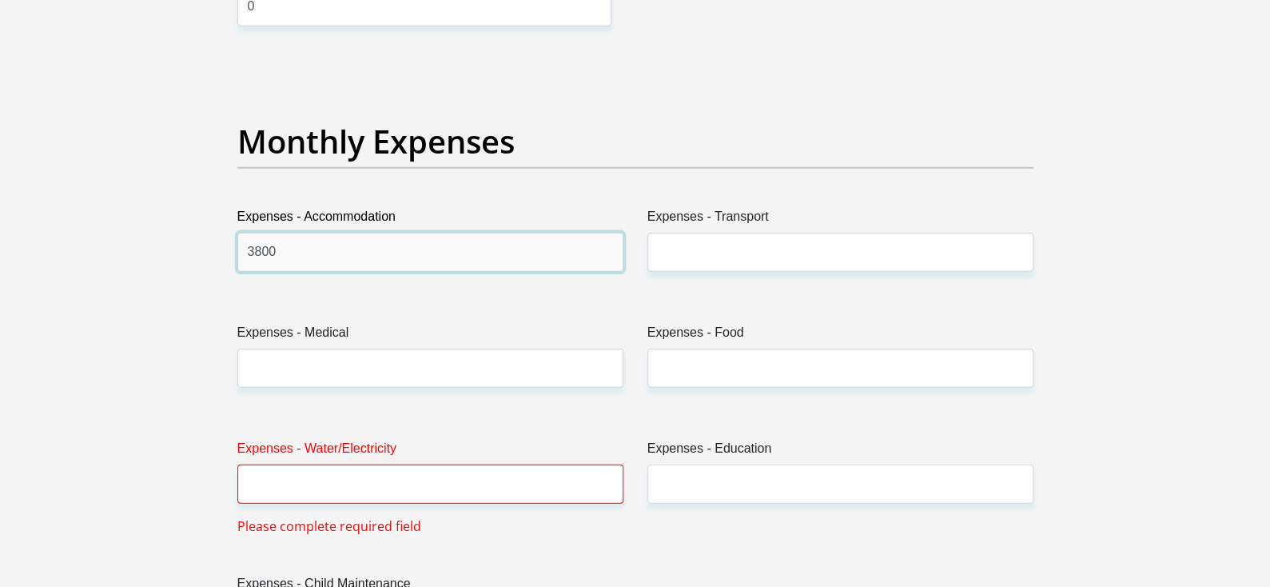
type input "3800"
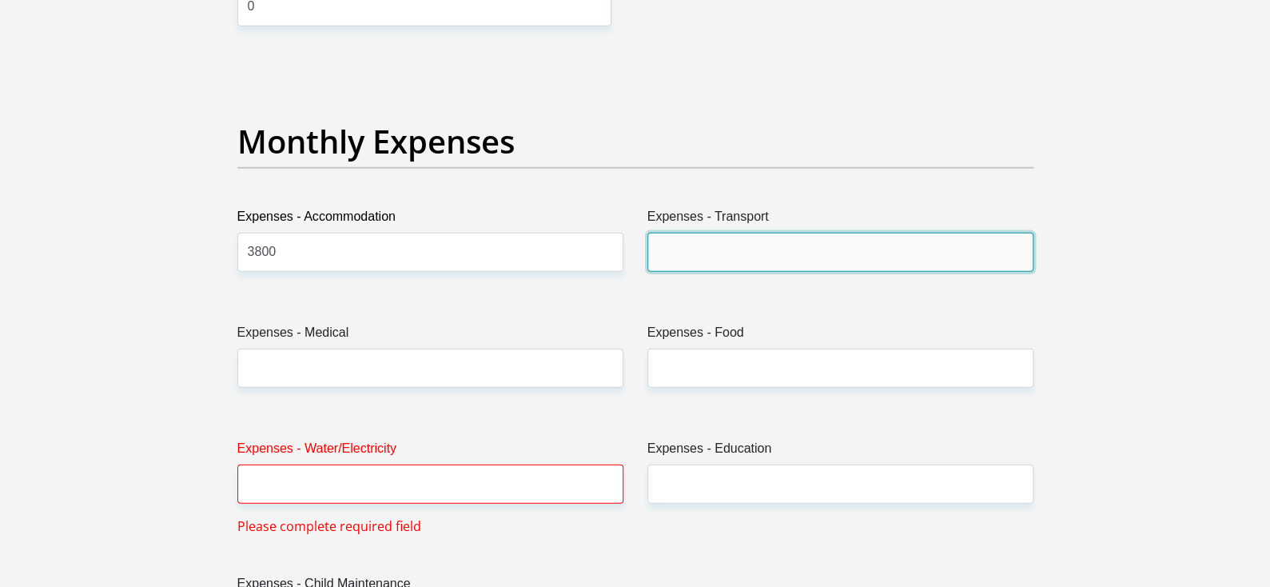
click at [678, 240] on input "Expenses - Transport" at bounding box center [840, 252] width 386 height 39
type input "0"
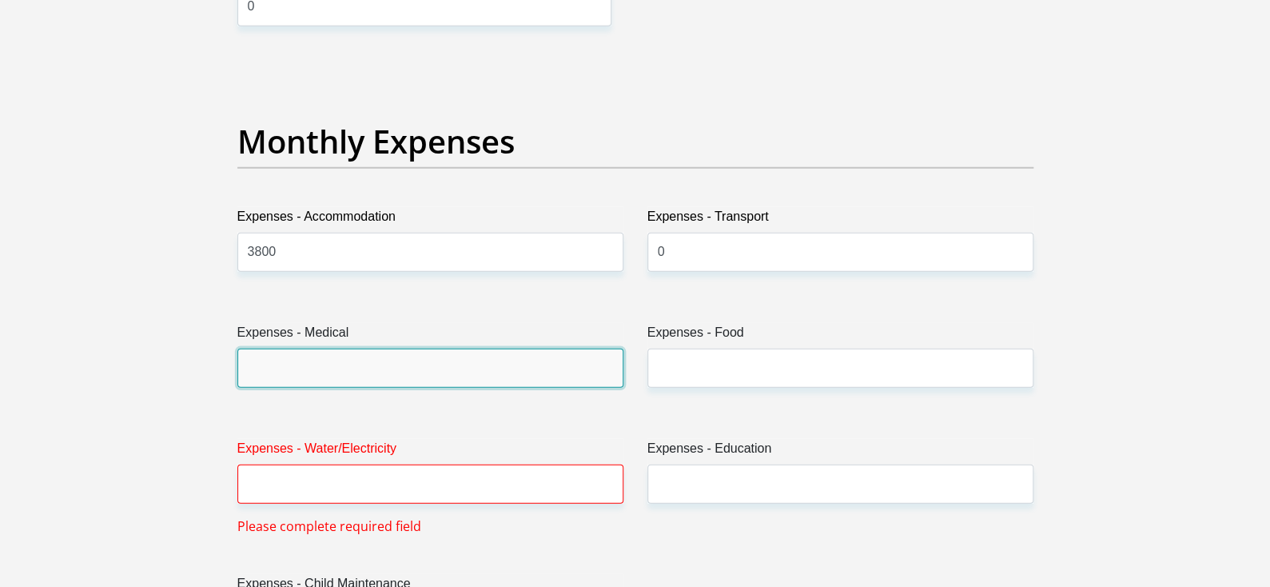
click at [577, 359] on input "Expenses - Medical" at bounding box center [430, 368] width 386 height 39
type input "0"
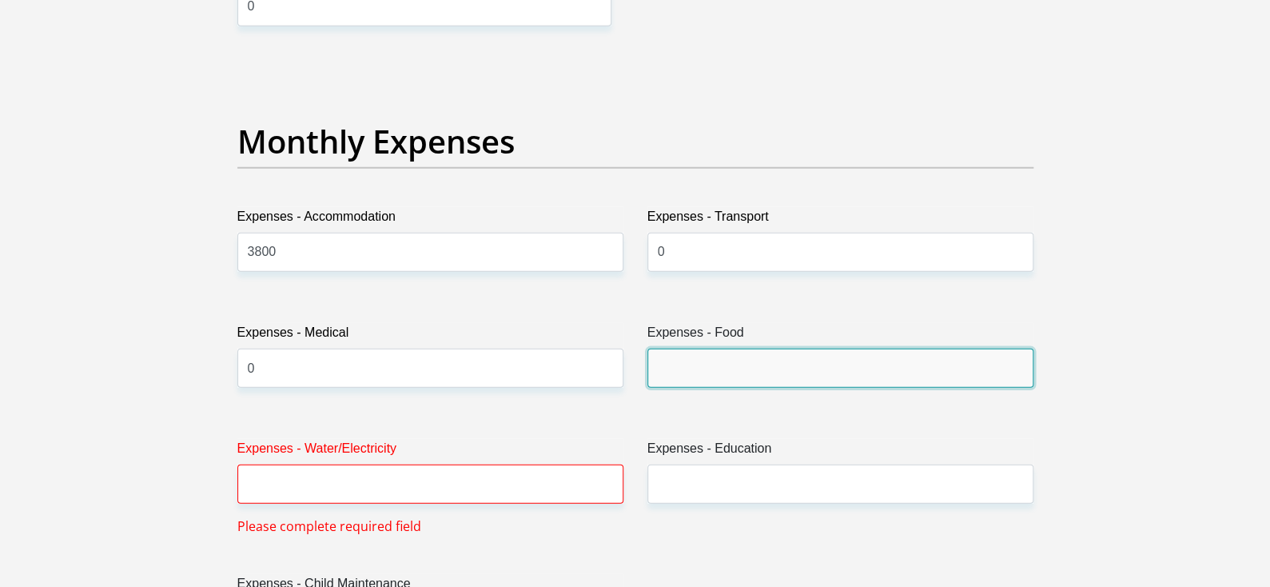
click at [663, 371] on input "Expenses - Food" at bounding box center [840, 368] width 386 height 39
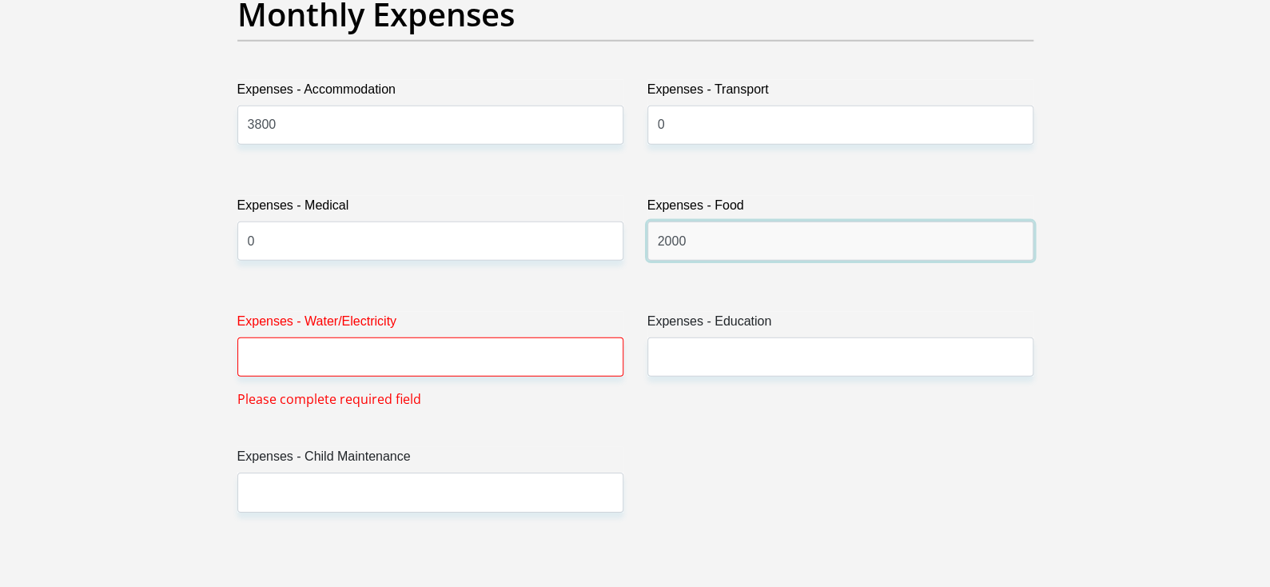
scroll to position [2328, 0]
type input "2000"
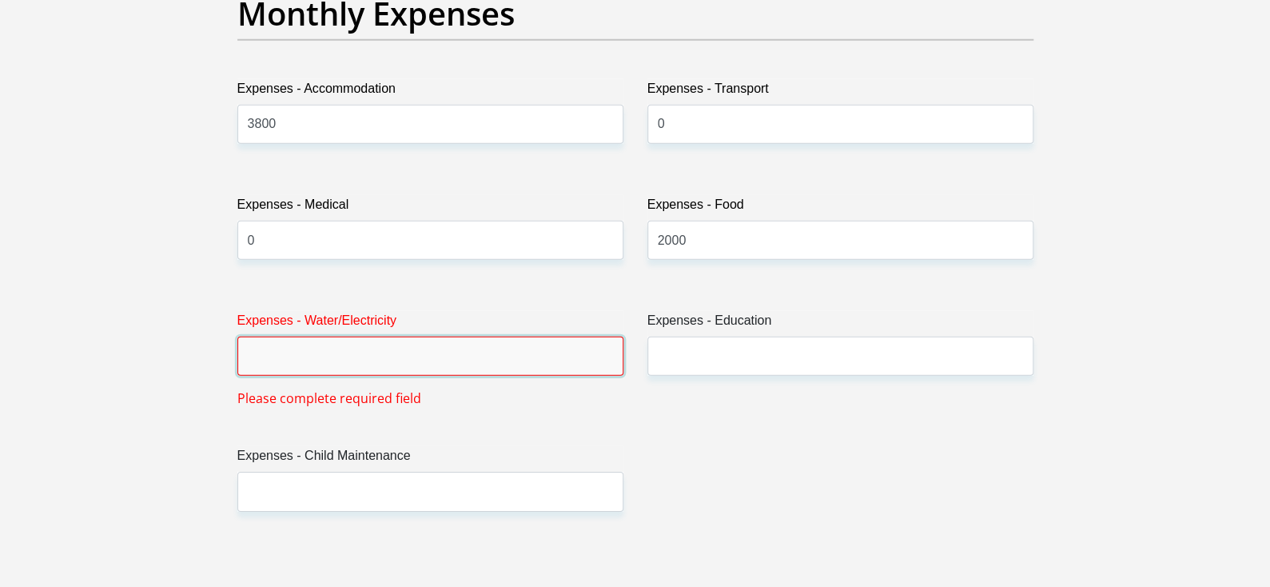
click at [582, 357] on input "Expenses - Water/Electricity" at bounding box center [430, 356] width 386 height 39
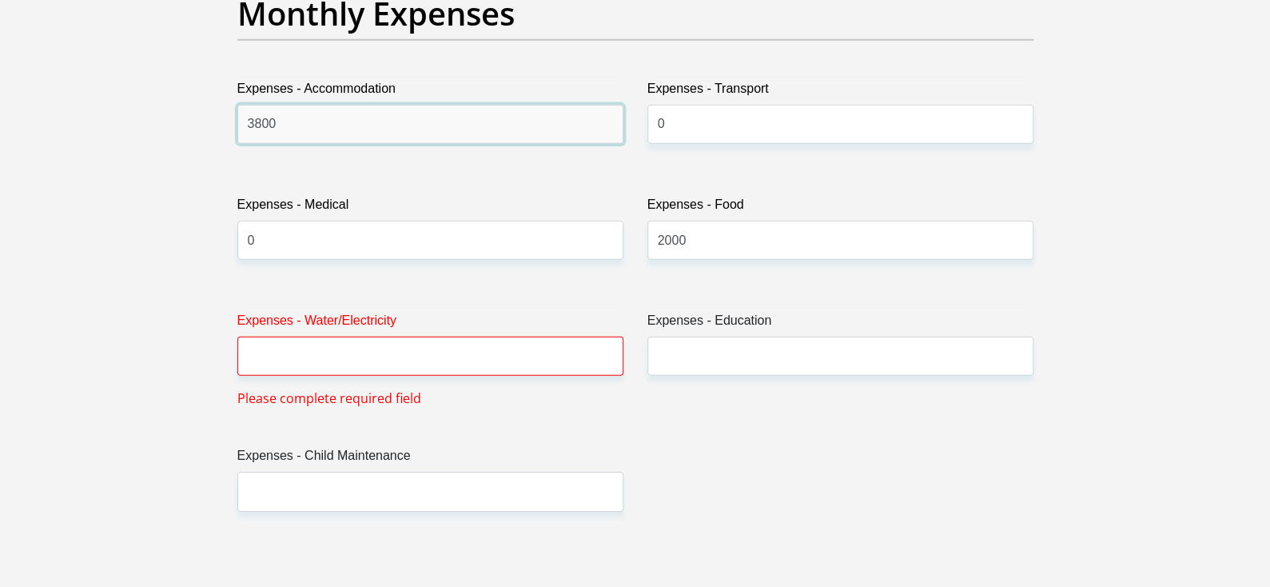
click at [390, 123] on input "3800" at bounding box center [430, 124] width 386 height 39
type input "3"
type input "2800"
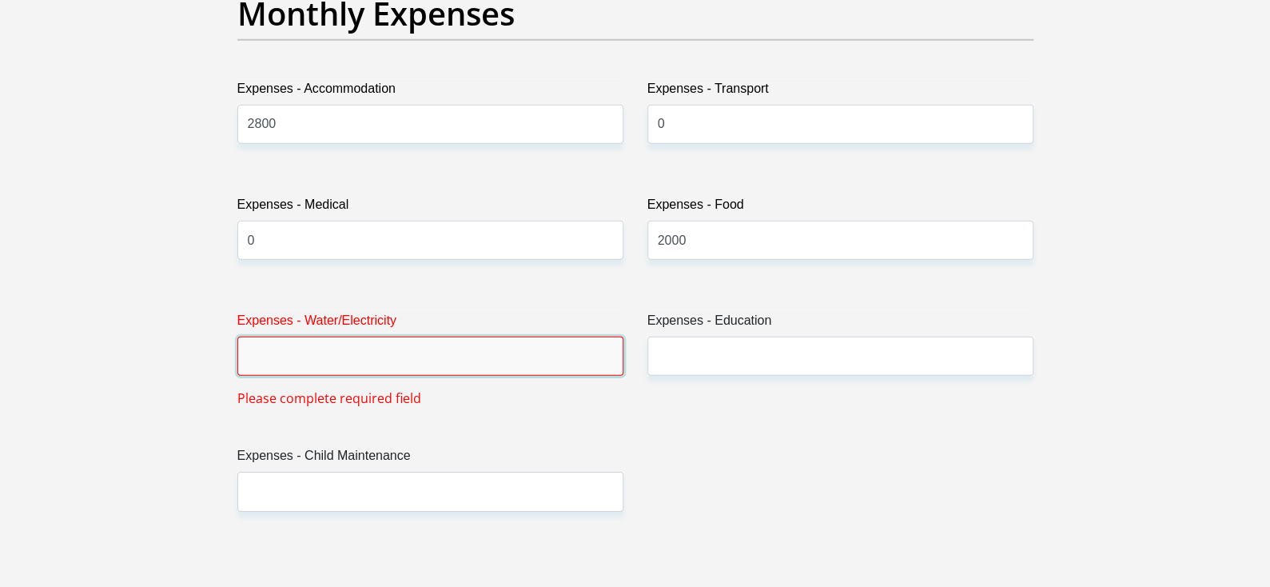
click at [354, 357] on input "Expenses - Water/Electricity" at bounding box center [430, 356] width 386 height 39
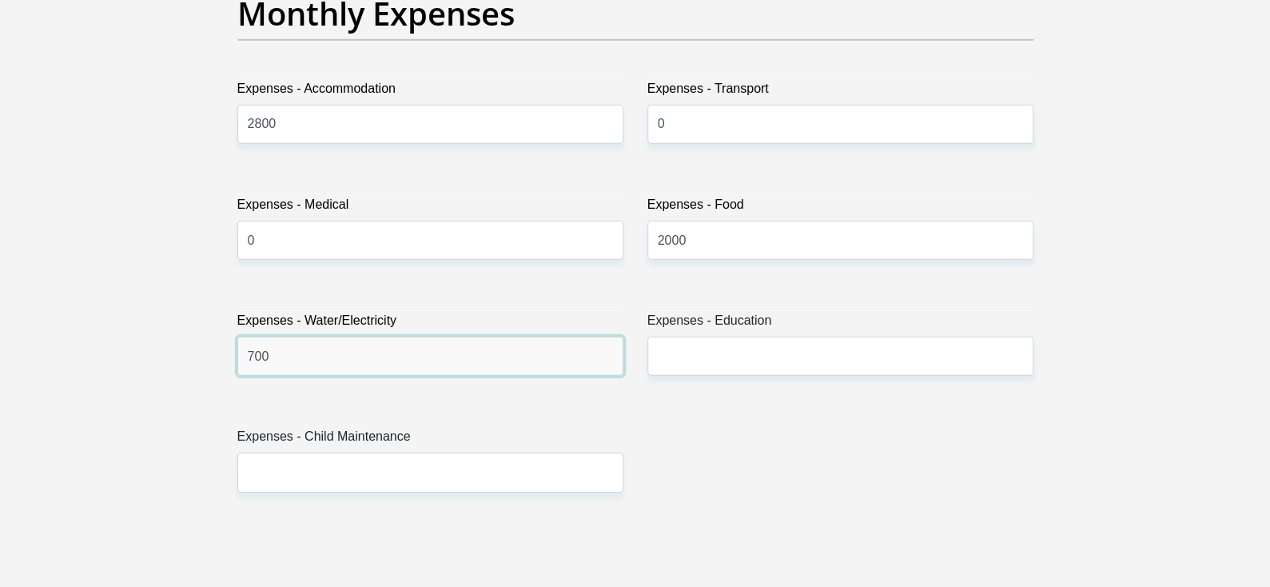
type input "700"
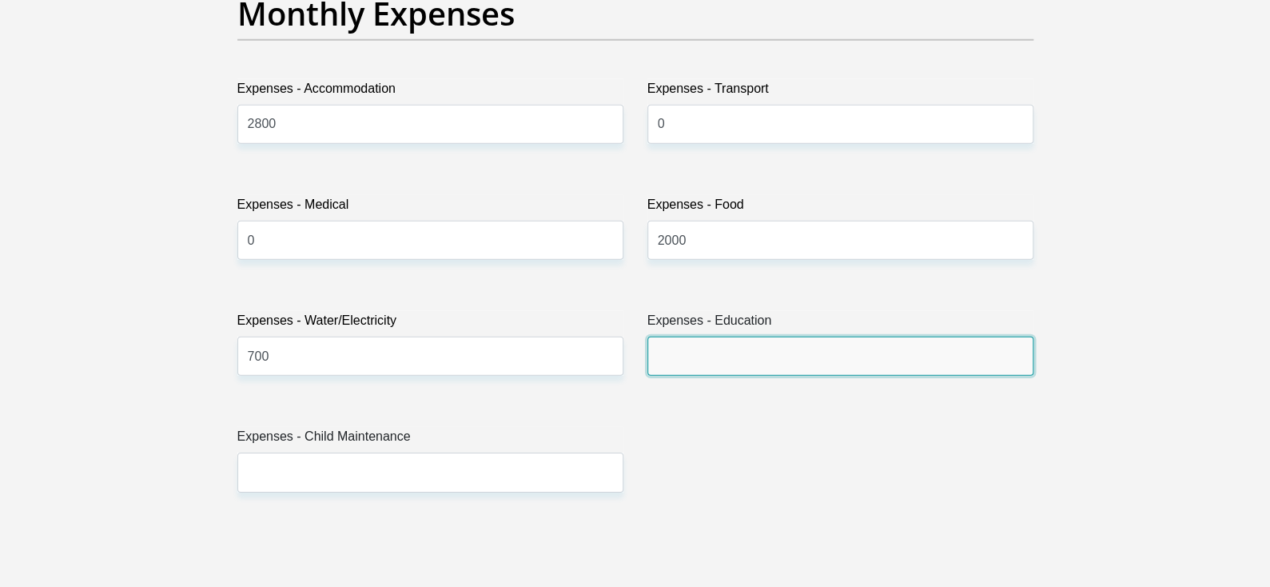
click at [715, 347] on input "Expenses - Education" at bounding box center [840, 356] width 386 height 39
type input "0"
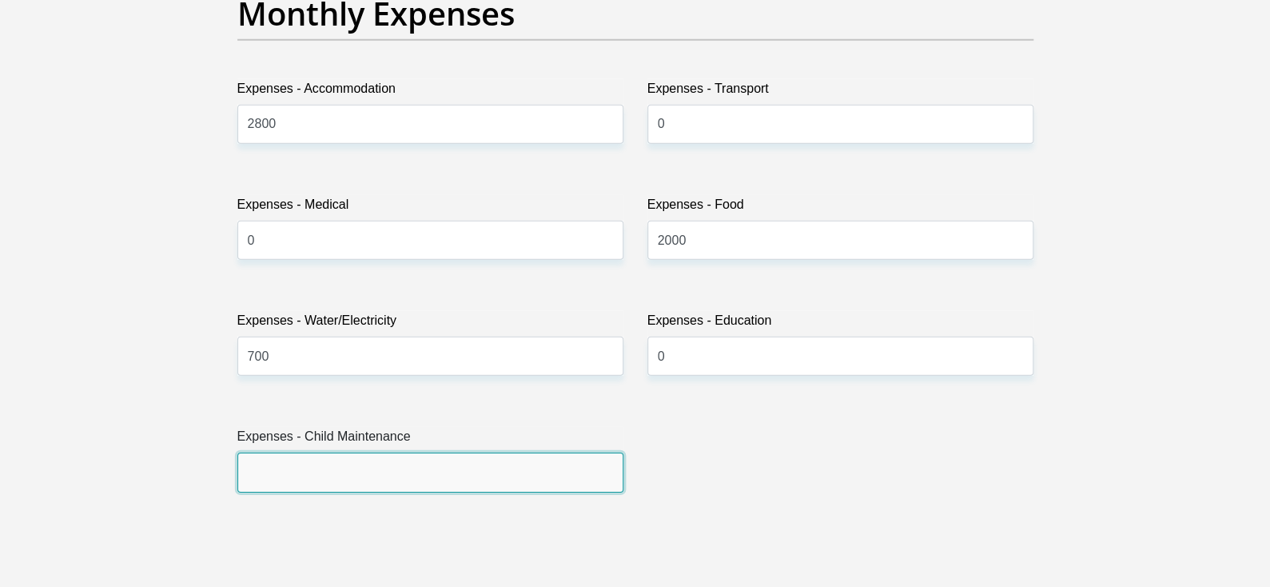
click at [510, 472] on input "Expenses - Child Maintenance" at bounding box center [430, 471] width 386 height 39
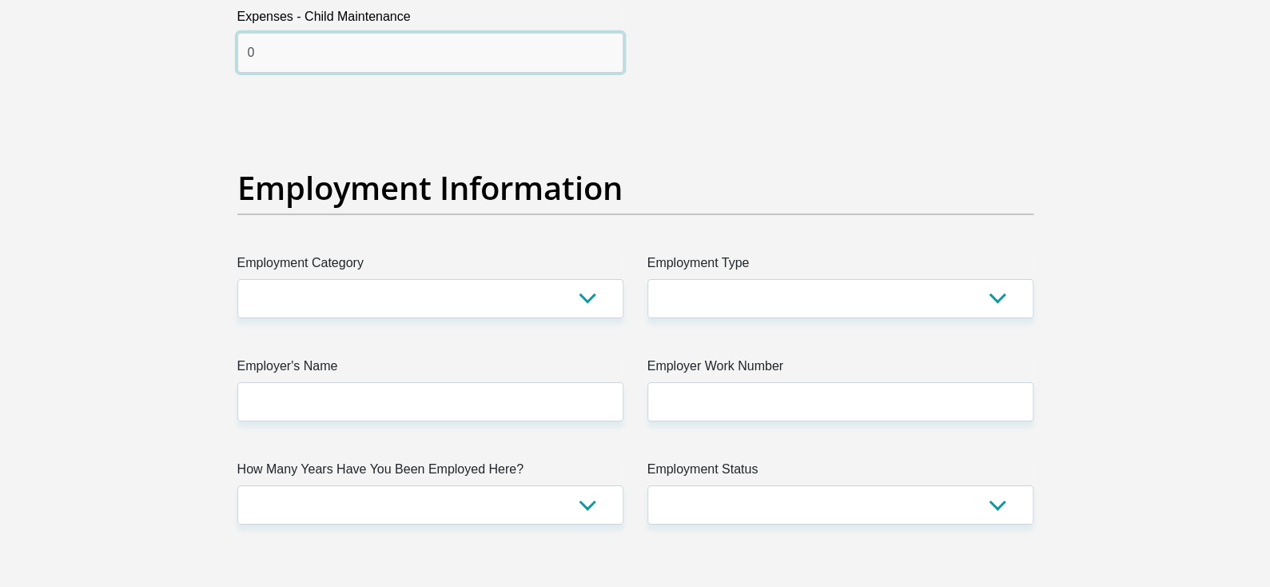
scroll to position [2766, 0]
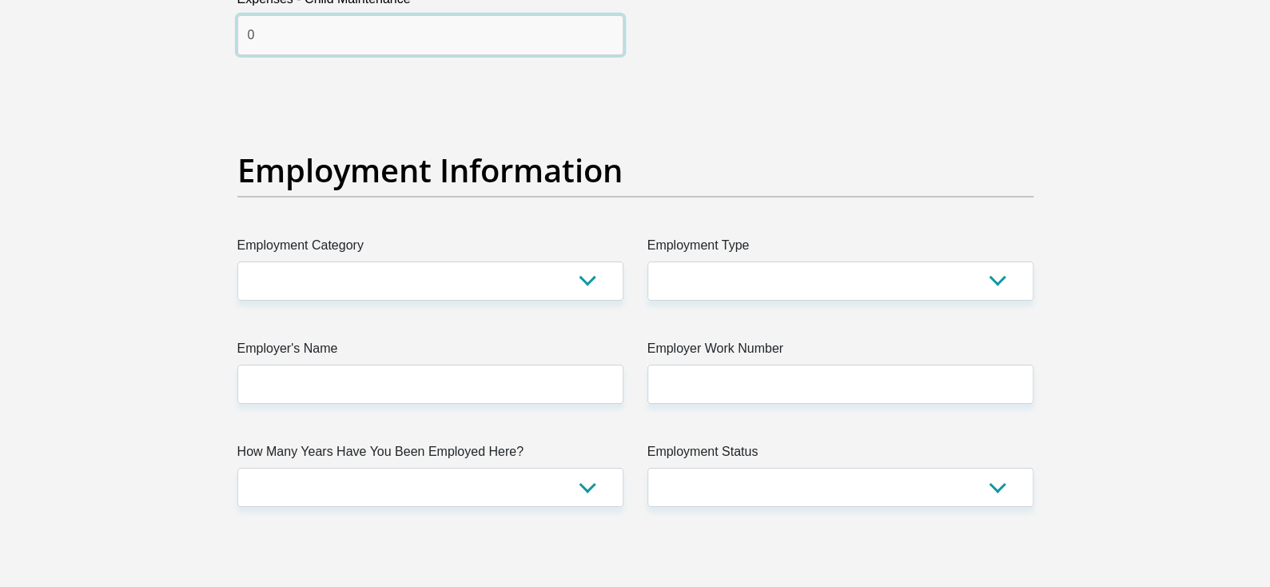
type input "0"
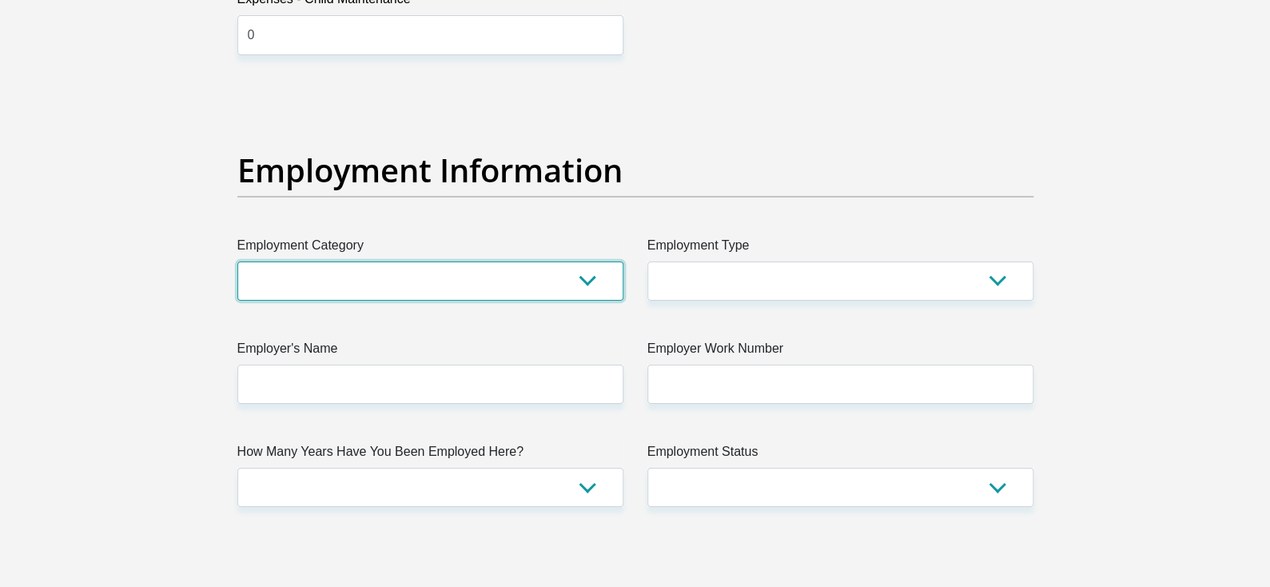
click at [488, 293] on select "AGRICULTURE ALCOHOL & TOBACCO CONSTRUCTION MATERIALS METALLURGY EQUIPMENT FOR R…" at bounding box center [430, 280] width 386 height 39
click at [558, 265] on select "AGRICULTURE ALCOHOL & TOBACCO CONSTRUCTION MATERIALS METALLURGY EQUIPMENT FOR R…" at bounding box center [430, 280] width 386 height 39
click at [594, 275] on select "AGRICULTURE ALCOHOL & TOBACCO CONSTRUCTION MATERIALS METALLURGY EQUIPMENT FOR R…" at bounding box center [430, 280] width 386 height 39
select select "72"
click at [237, 261] on select "AGRICULTURE ALCOHOL & TOBACCO CONSTRUCTION MATERIALS METALLURGY EQUIPMENT FOR R…" at bounding box center [430, 280] width 386 height 39
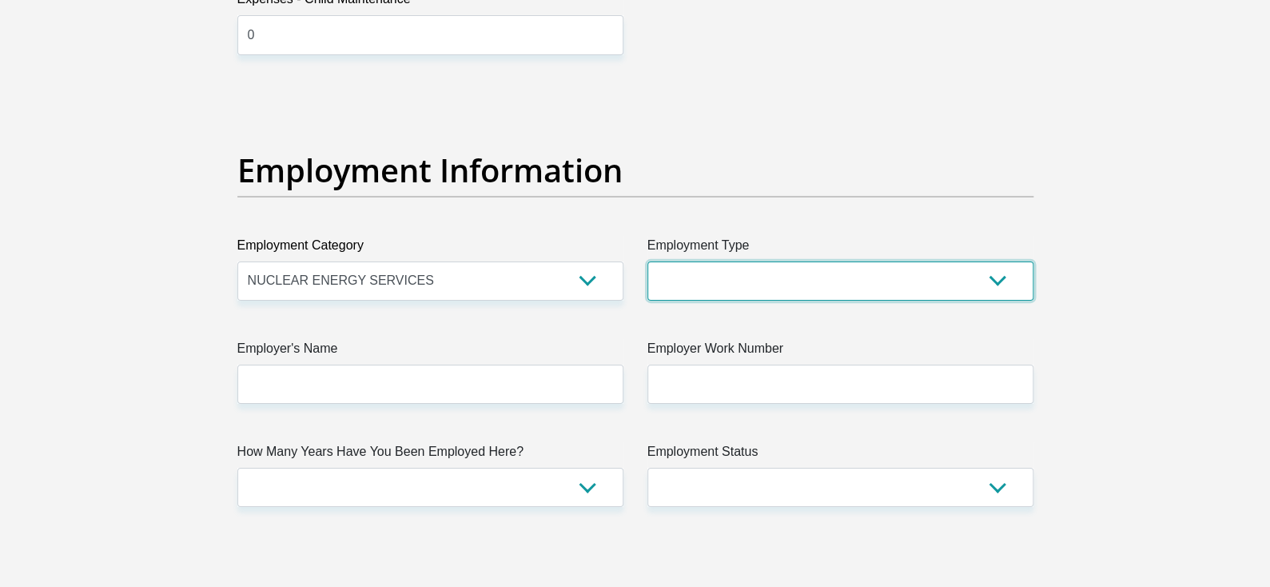
click at [793, 281] on select "College/Lecturer Craft Seller Creative Driver Executive Farmer Forces - Non Com…" at bounding box center [840, 280] width 386 height 39
click at [737, 284] on select "College/Lecturer Craft Seller Creative Driver Executive Farmer Forces - Non Com…" at bounding box center [840, 280] width 386 height 39
select select "Service Industry"
click at [647, 261] on select "College/Lecturer Craft Seller Creative Driver Executive Farmer Forces - Non Com…" at bounding box center [840, 280] width 386 height 39
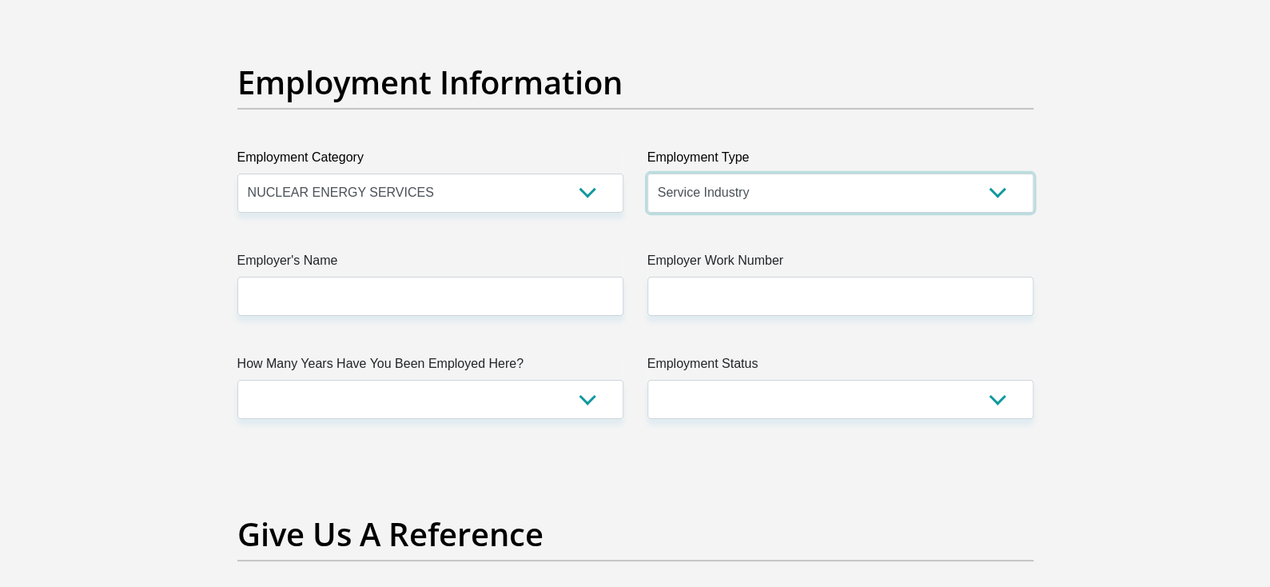
scroll to position [2909, 0]
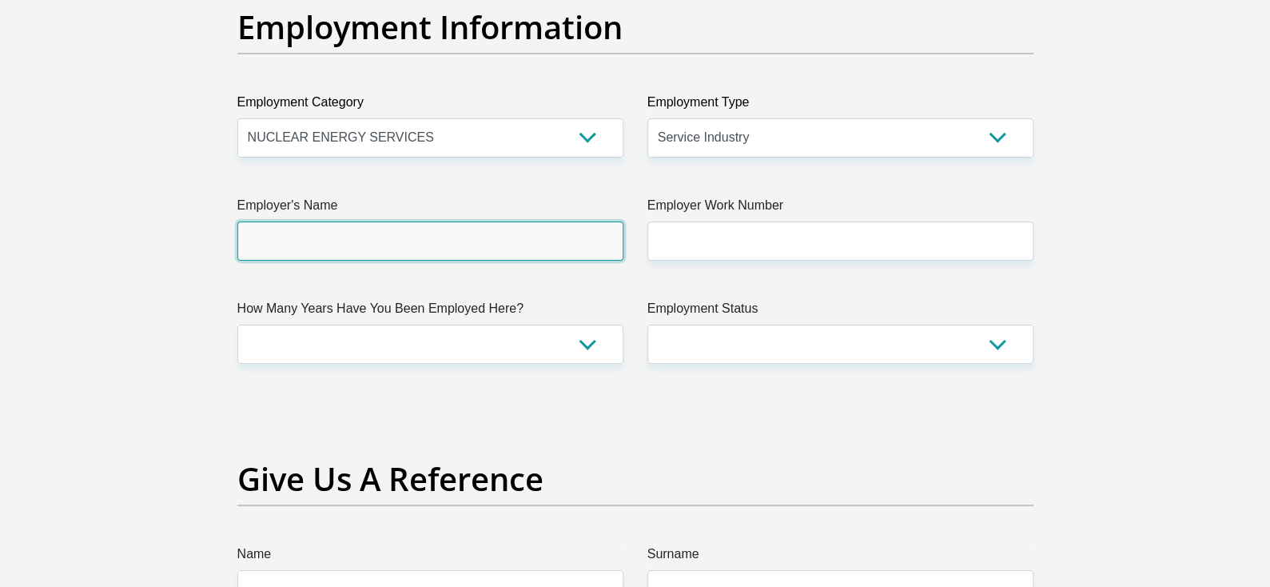
click at [423, 231] on input "Employer's Name" at bounding box center [430, 240] width 386 height 39
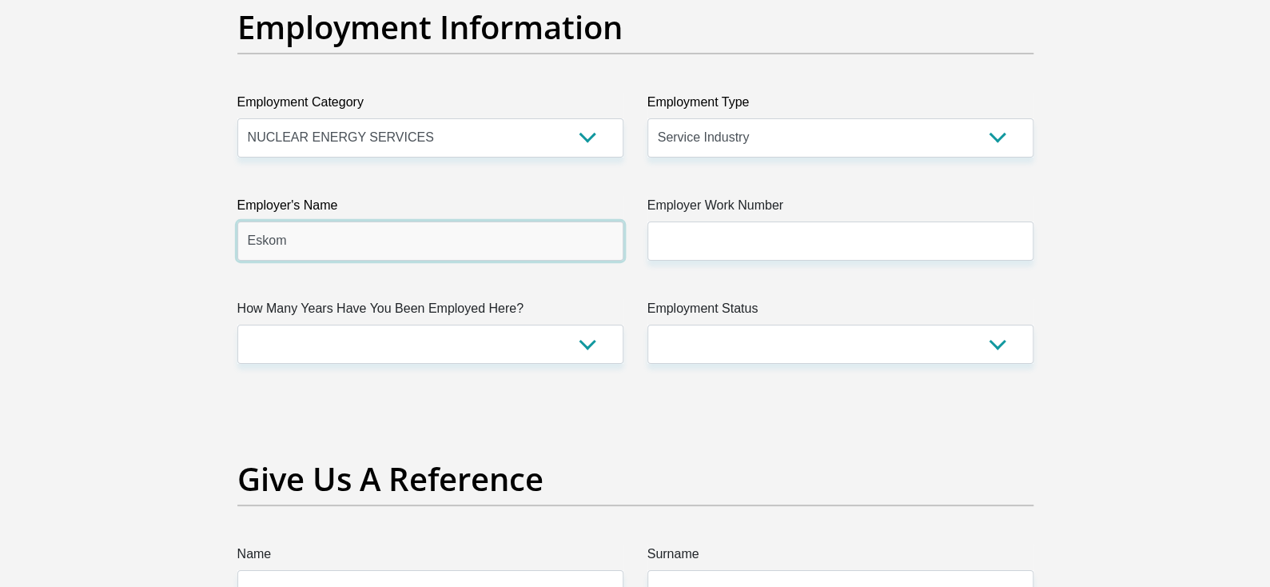
type input "Eskom"
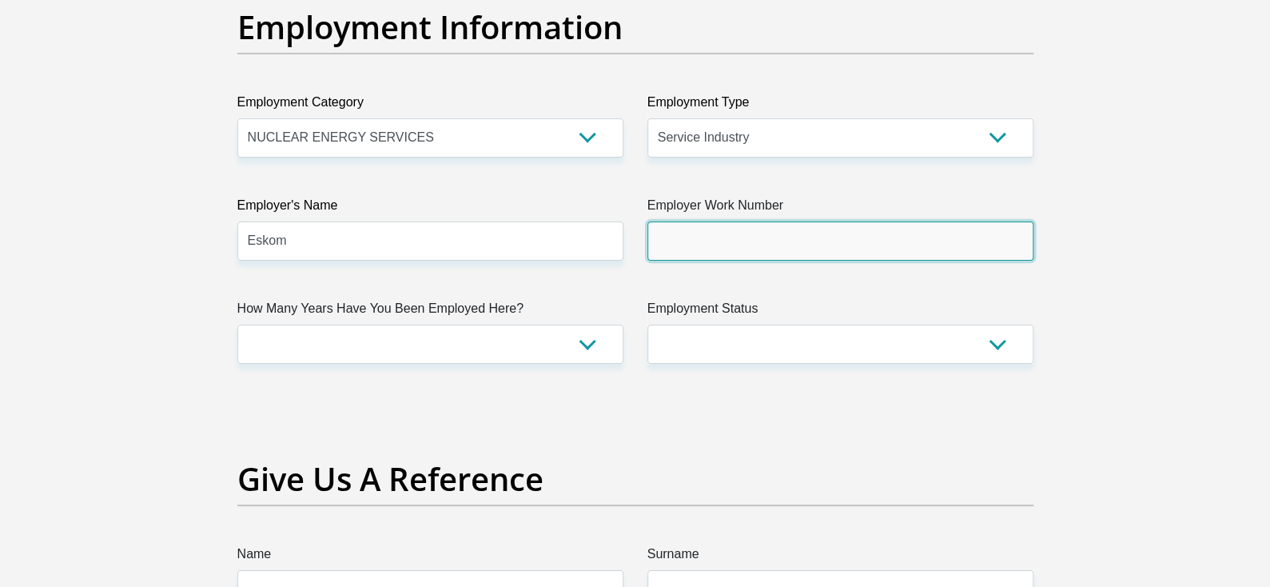
click at [699, 242] on input "Employer Work Number" at bounding box center [840, 240] width 386 height 39
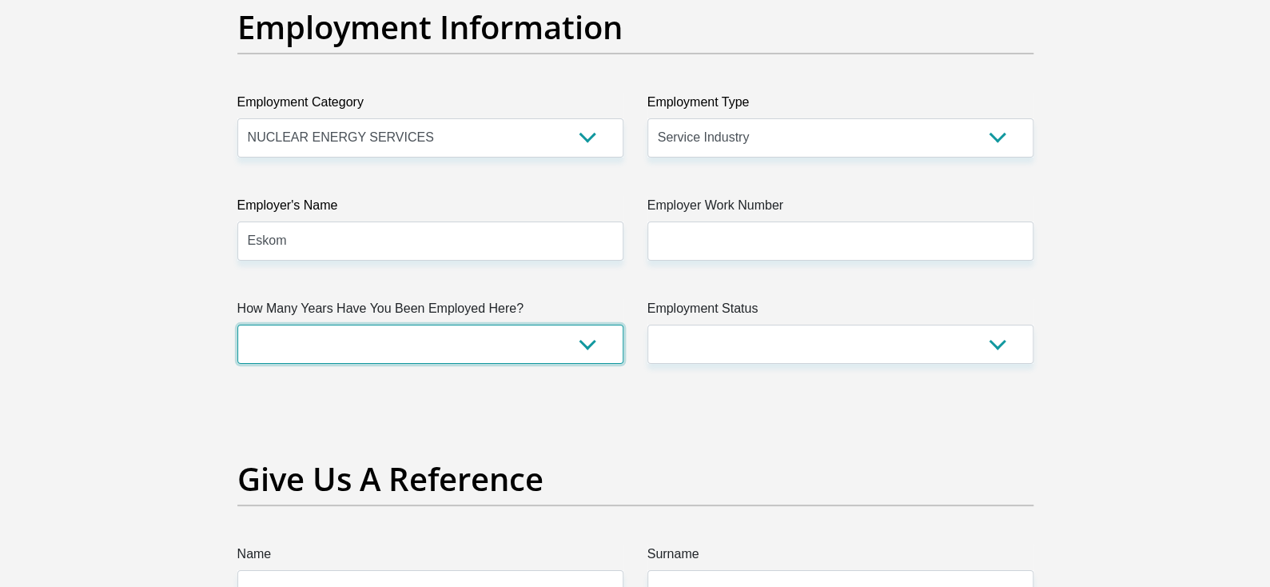
click at [492, 344] on select "less than 1 year 1-3 years 3-5 years 5+ years" at bounding box center [430, 344] width 386 height 39
select select "6"
click at [237, 325] on select "less than 1 year 1-3 years 3-5 years 5+ years" at bounding box center [430, 344] width 386 height 39
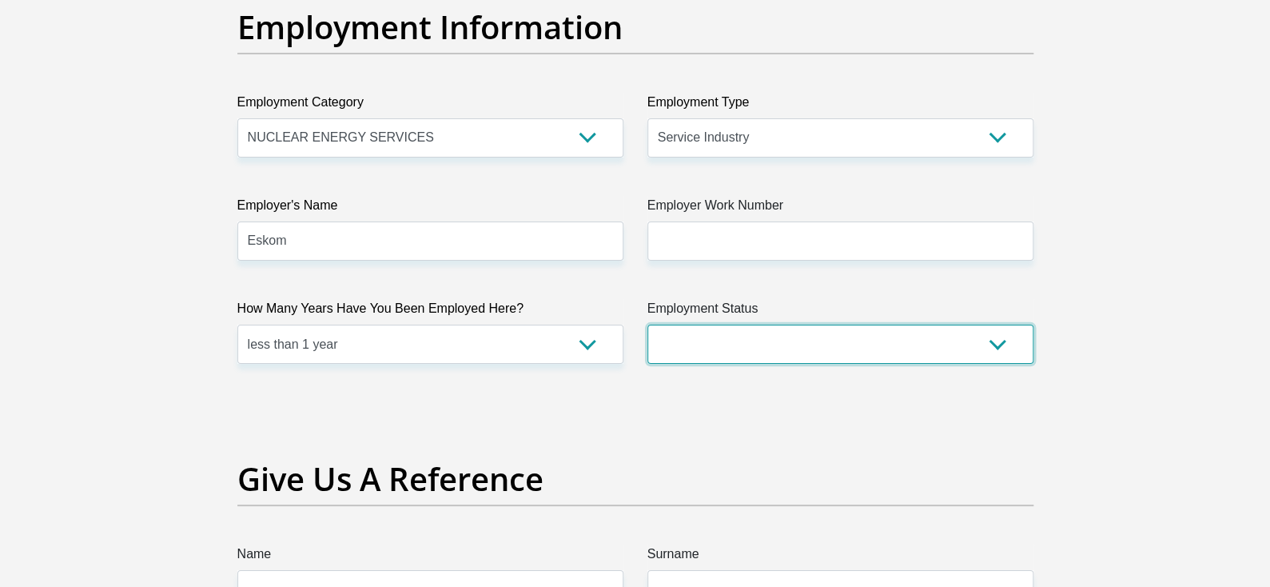
click at [744, 331] on select "Permanent/Full-time Part-time/Casual Contract Worker Self-Employed Housewife Re…" at bounding box center [840, 344] width 386 height 39
click at [799, 347] on select "Permanent/Full-time Part-time/Casual Contract Worker Self-Employed Housewife Re…" at bounding box center [840, 344] width 386 height 39
select select "3"
click at [647, 325] on select "Permanent/Full-time Part-time/Casual Contract Worker Self-Employed Housewife Re…" at bounding box center [840, 344] width 386 height 39
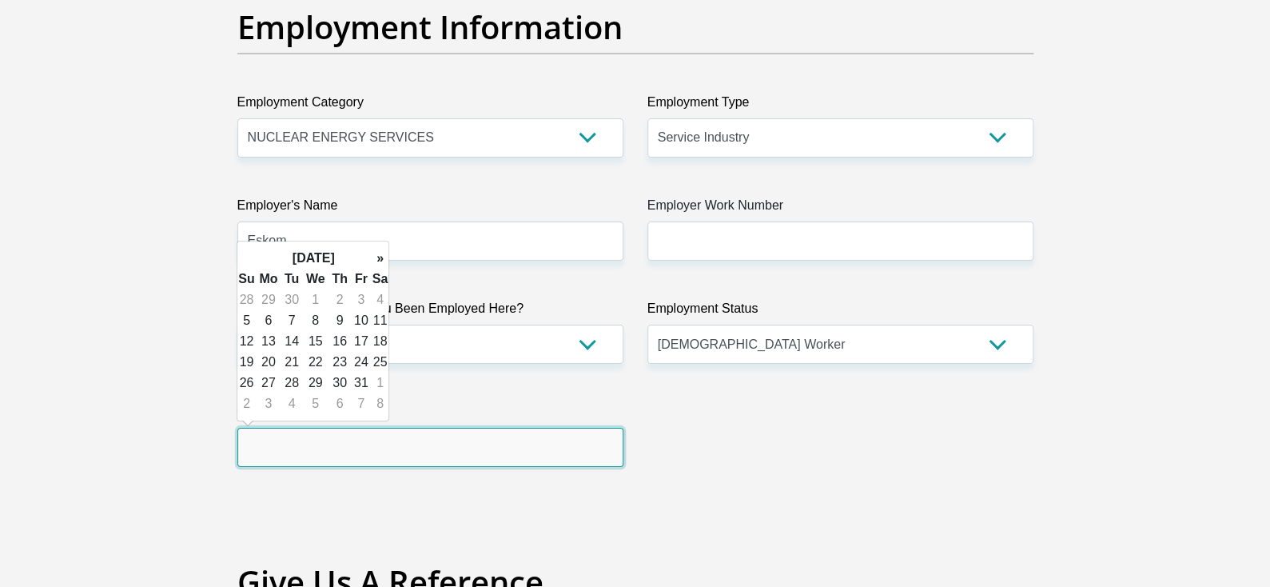
click at [465, 446] on input "text" at bounding box center [430, 447] width 386 height 39
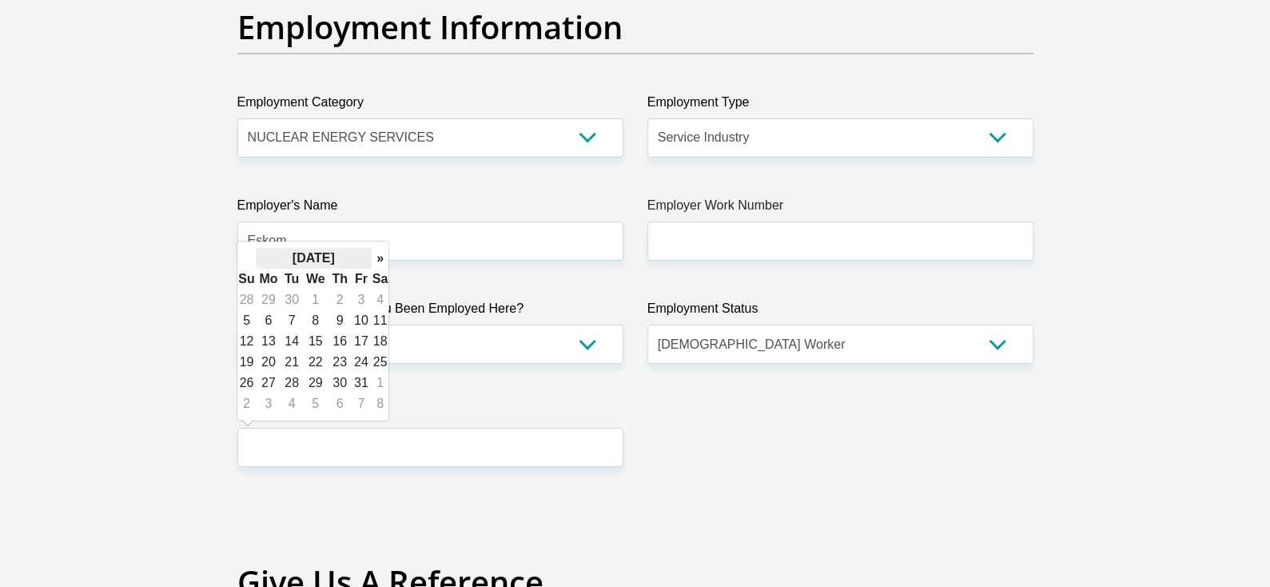
click at [336, 262] on th "October 2025" at bounding box center [314, 258] width 116 height 21
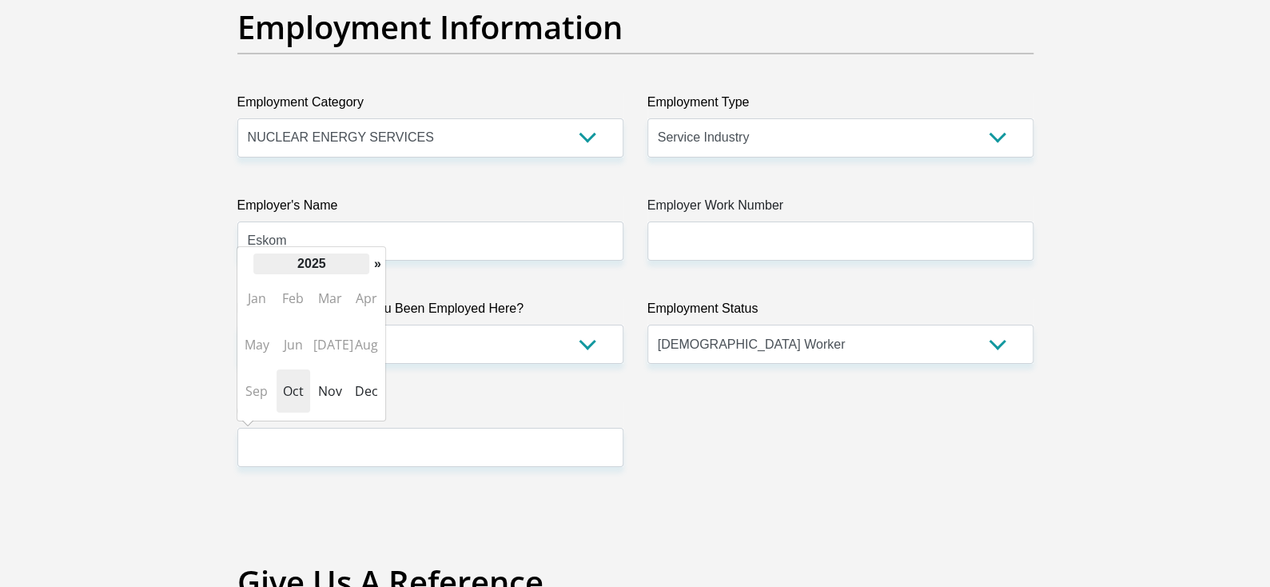
click at [319, 264] on th "2025" at bounding box center [311, 263] width 116 height 21
click at [358, 341] on span "2026" at bounding box center [366, 344] width 34 height 43
click at [336, 300] on span "Mar" at bounding box center [330, 298] width 34 height 43
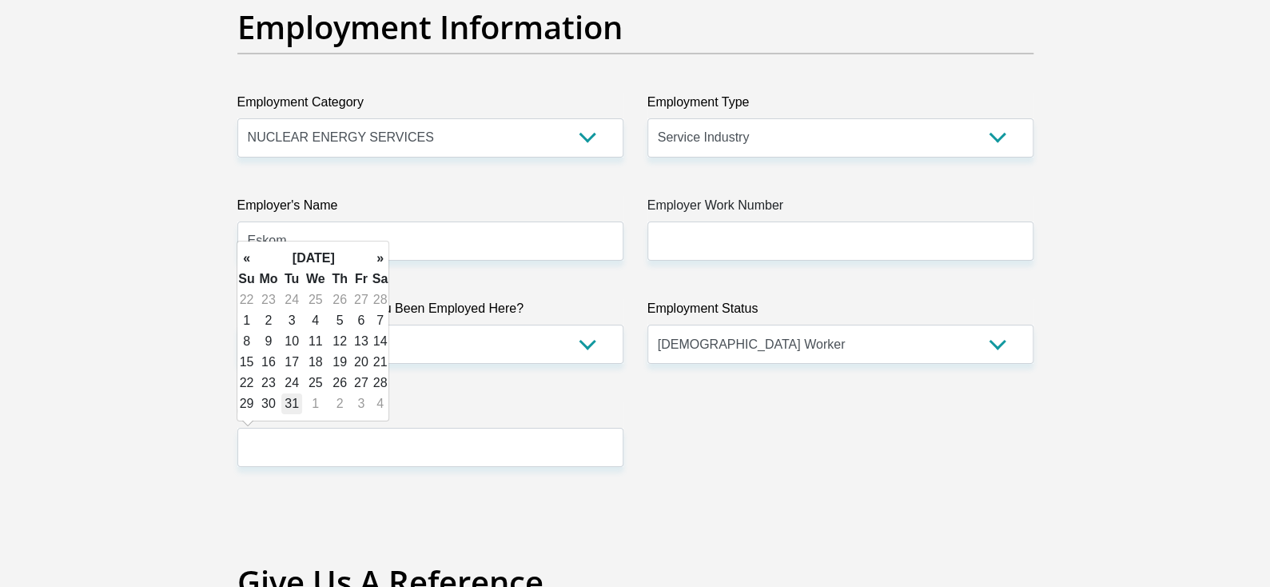
click at [292, 404] on td "31" at bounding box center [291, 403] width 21 height 21
type input "2026/03/31"
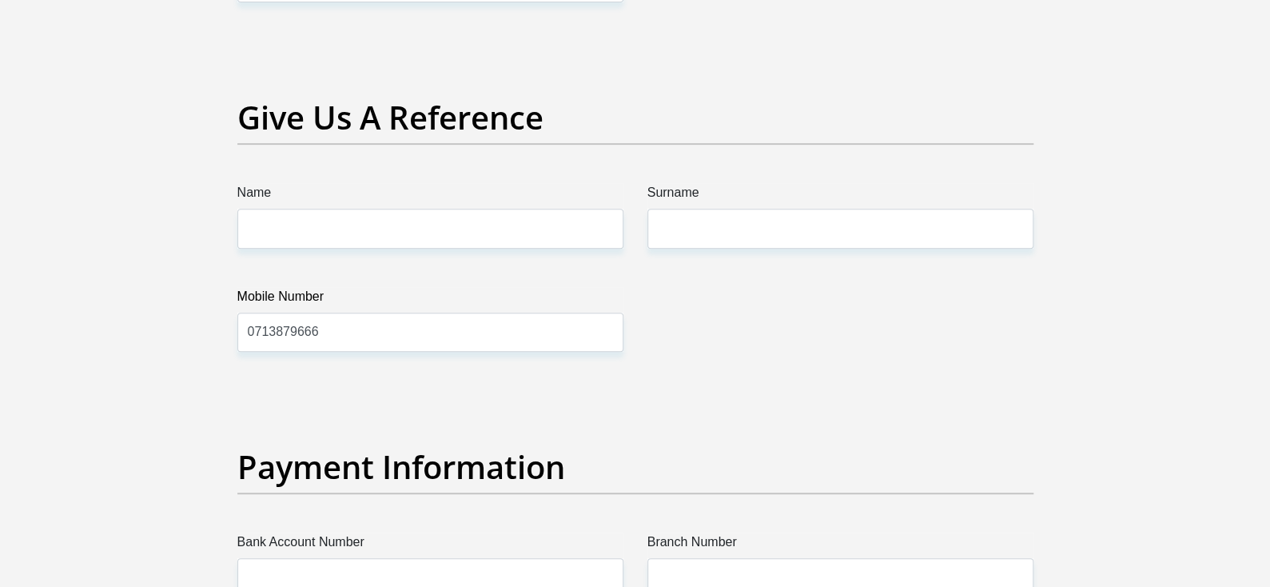
scroll to position [3368, 0]
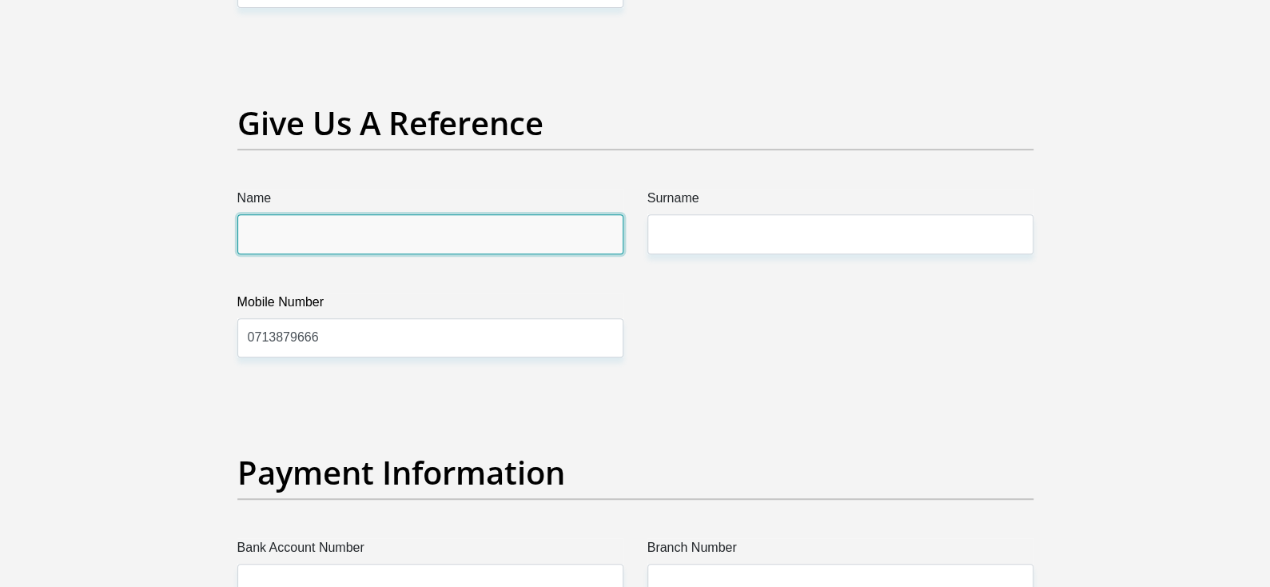
click at [404, 243] on input "Name" at bounding box center [430, 233] width 386 height 39
type input "N"
type input "Nkasa"
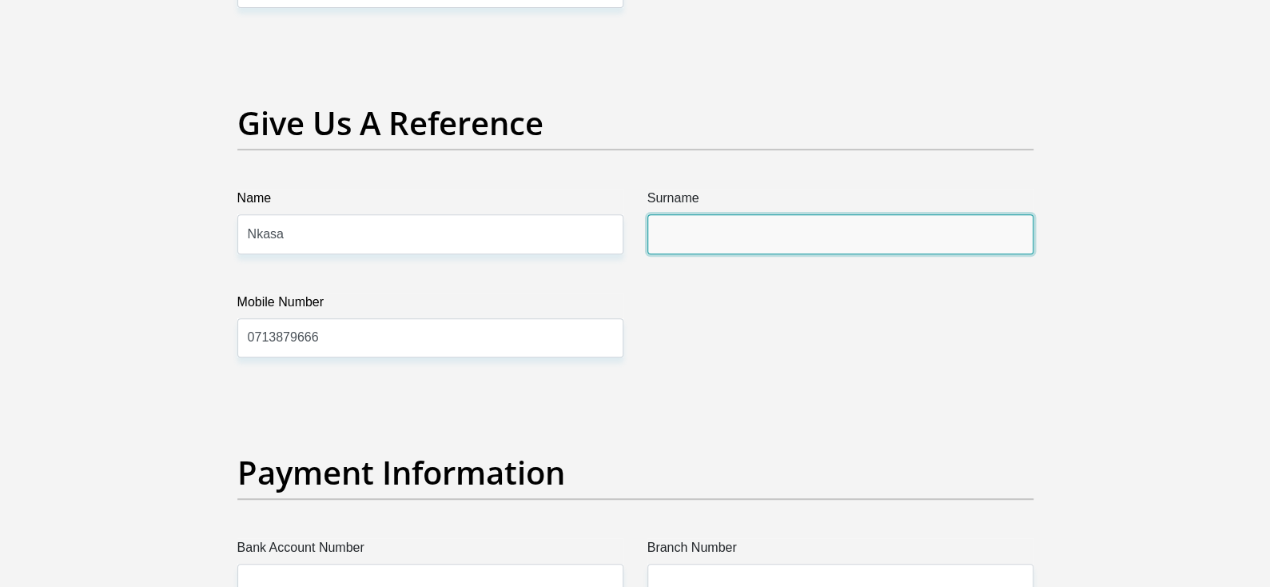
click at [874, 229] on input "Surname" at bounding box center [840, 233] width 386 height 39
type input "Mbonane"
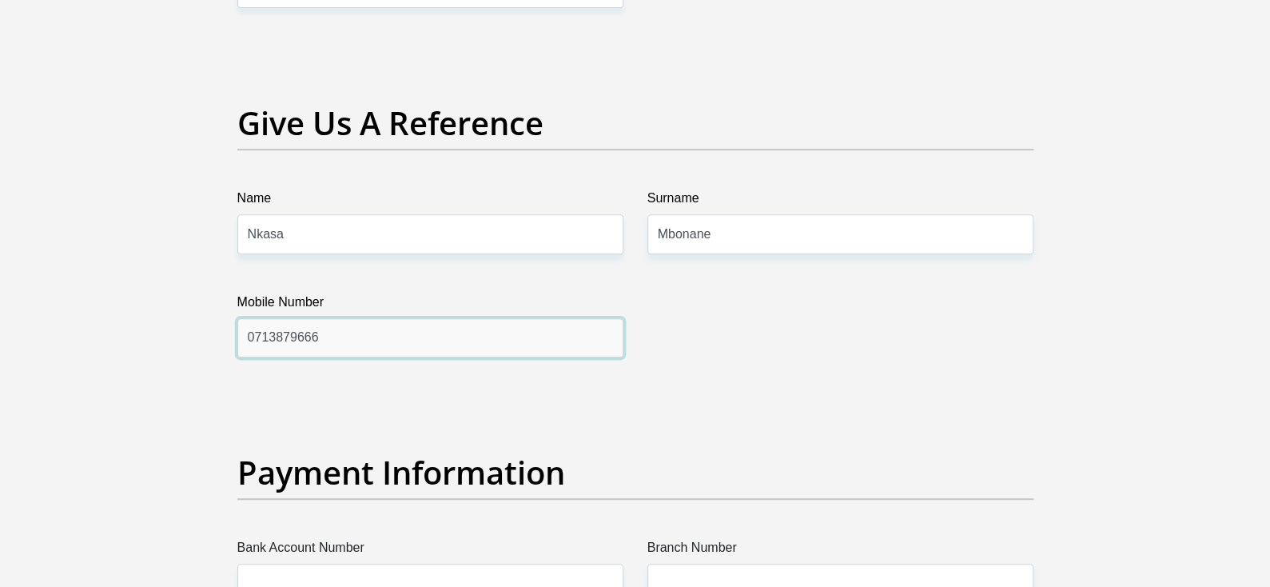
click at [400, 340] on input "0713879666" at bounding box center [430, 337] width 386 height 39
type input "0"
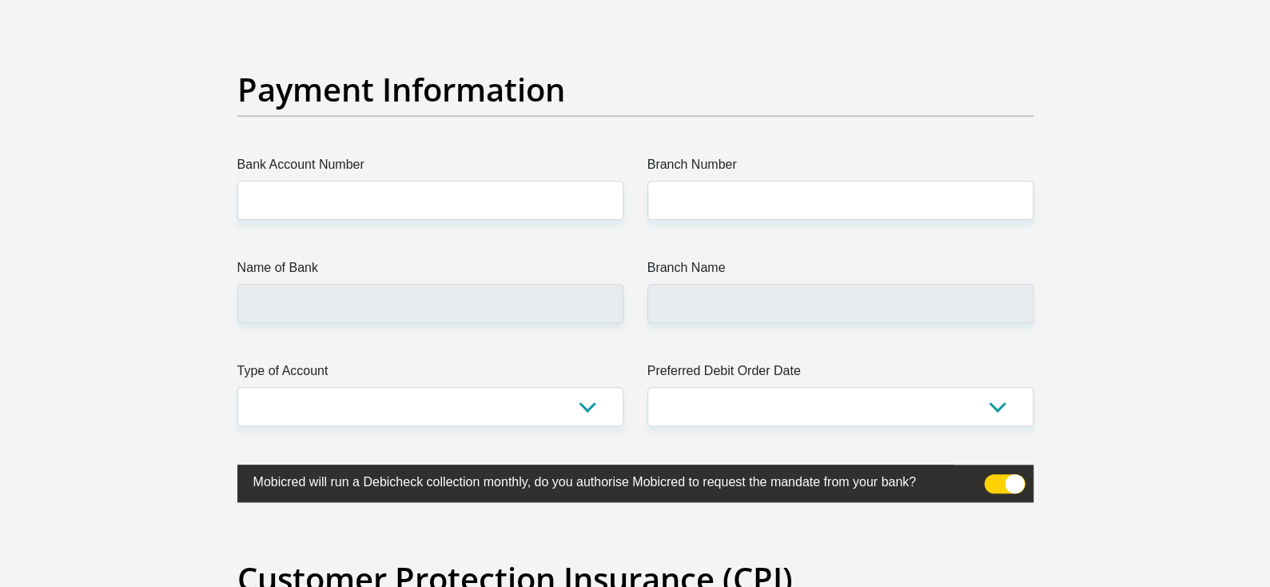
scroll to position [3756, 0]
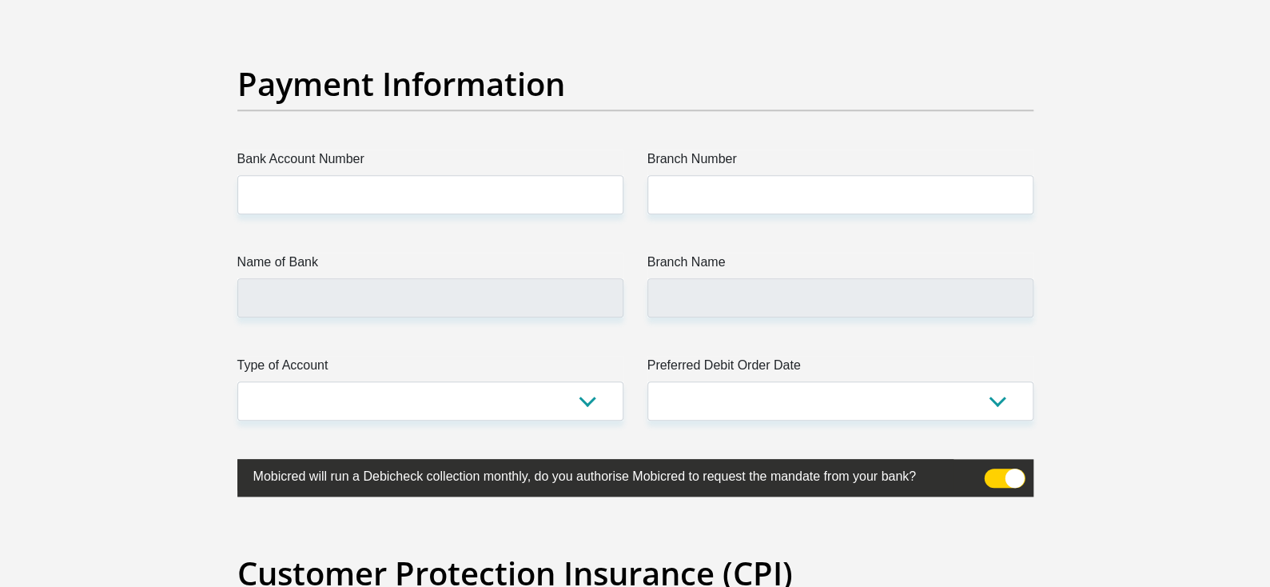
type input "0620573709"
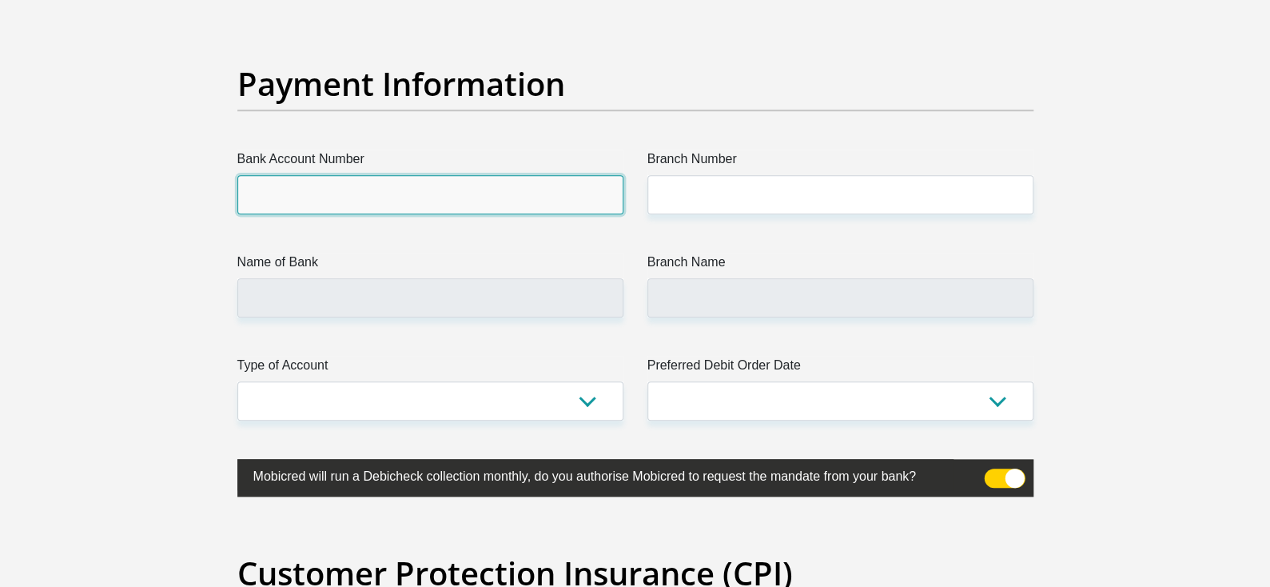
click at [395, 200] on input "Bank Account Number" at bounding box center [430, 194] width 386 height 39
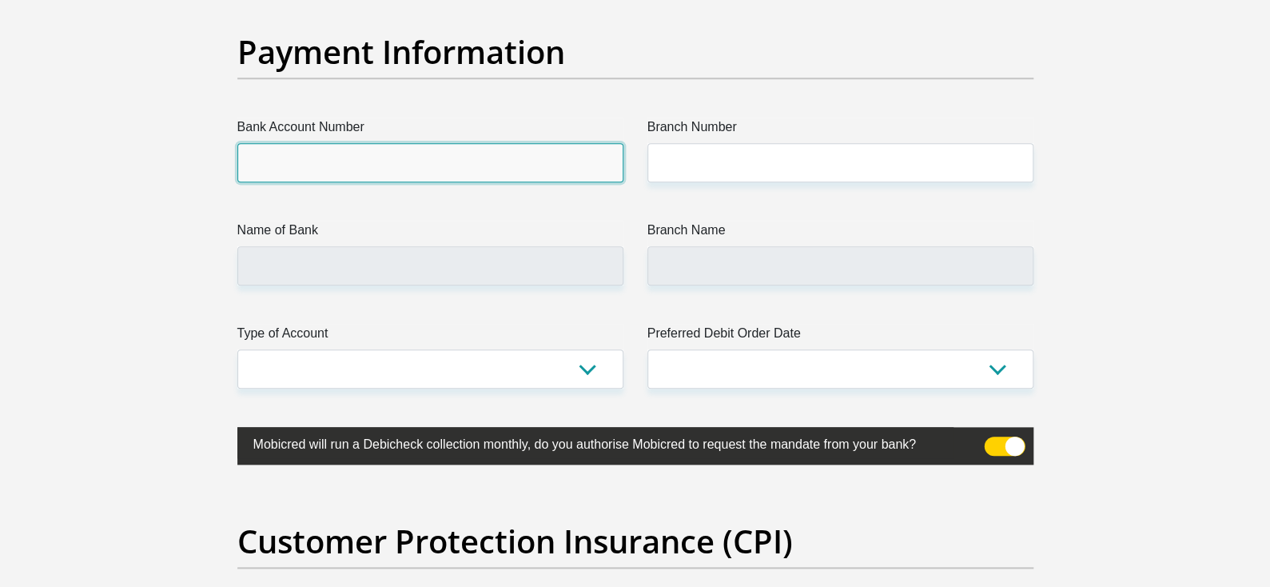
scroll to position [3745, 0]
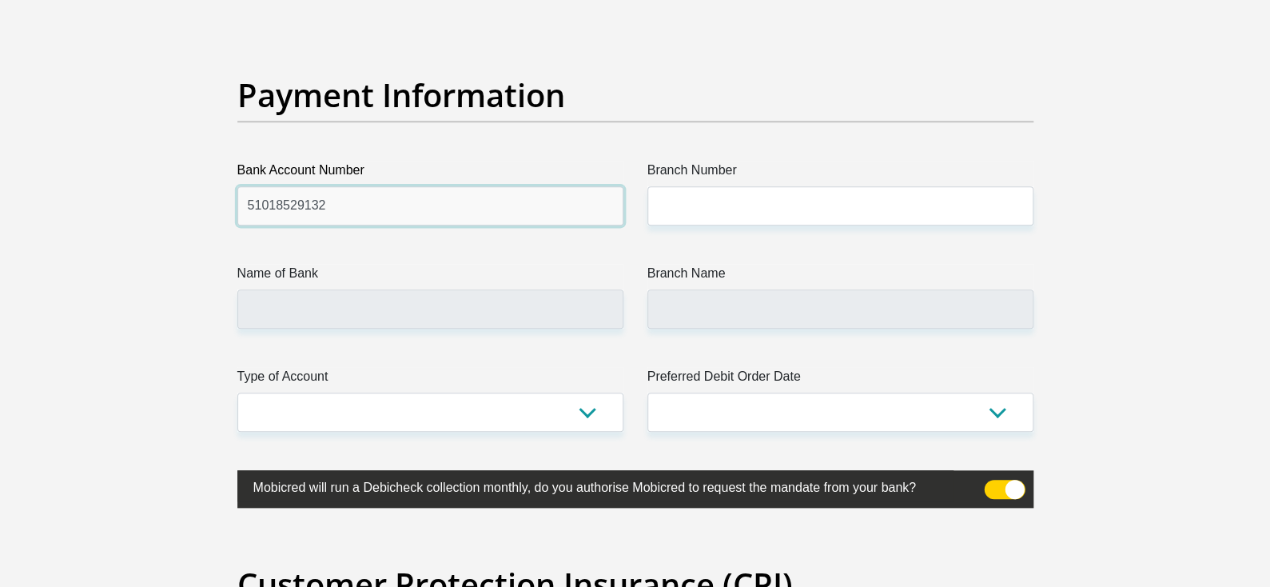
type input "51018529132"
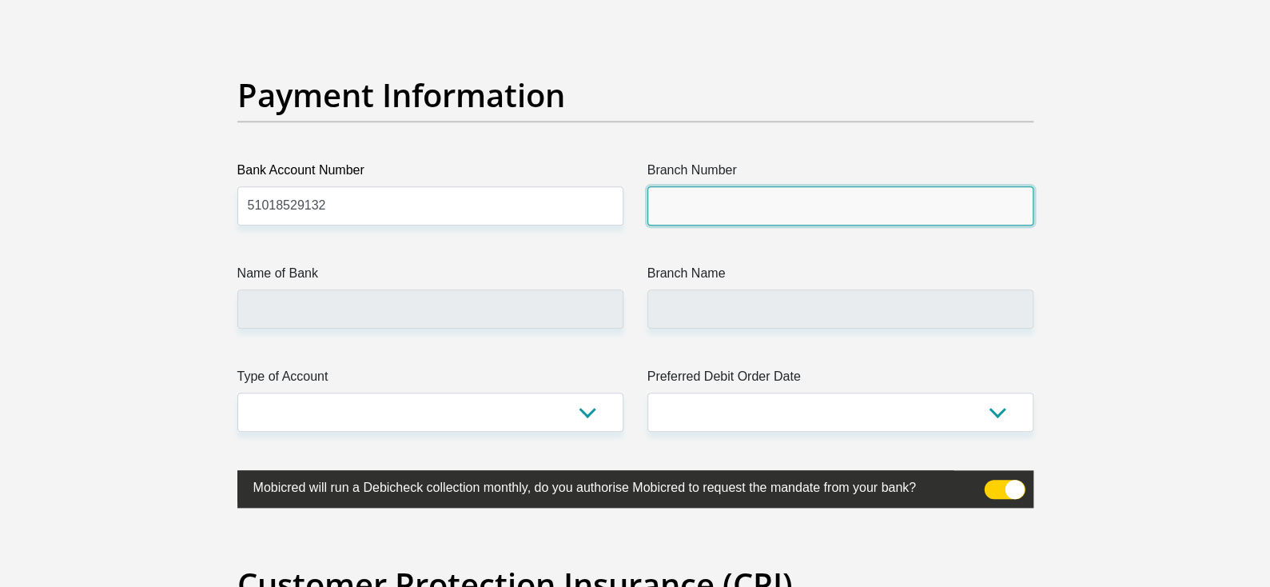
click at [719, 209] on input "Branch Number" at bounding box center [840, 205] width 386 height 39
type input "678910"
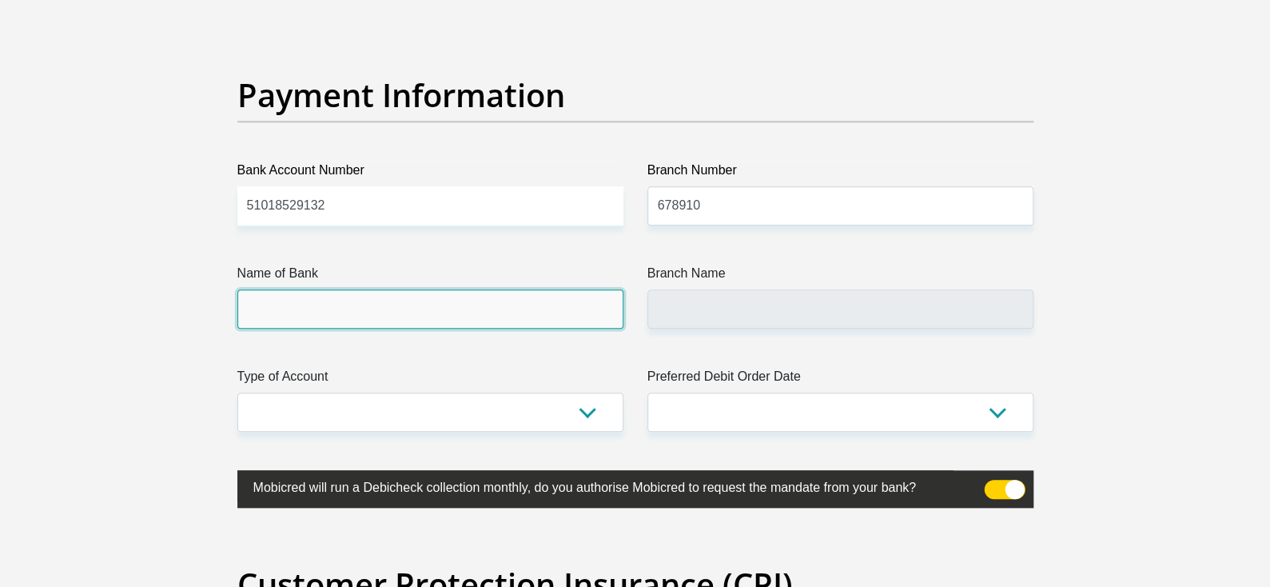
click at [436, 305] on input "Name of Bank" at bounding box center [430, 308] width 386 height 39
type input "TYME BANK LIMITED"
type input "TYME ROSEBANK"
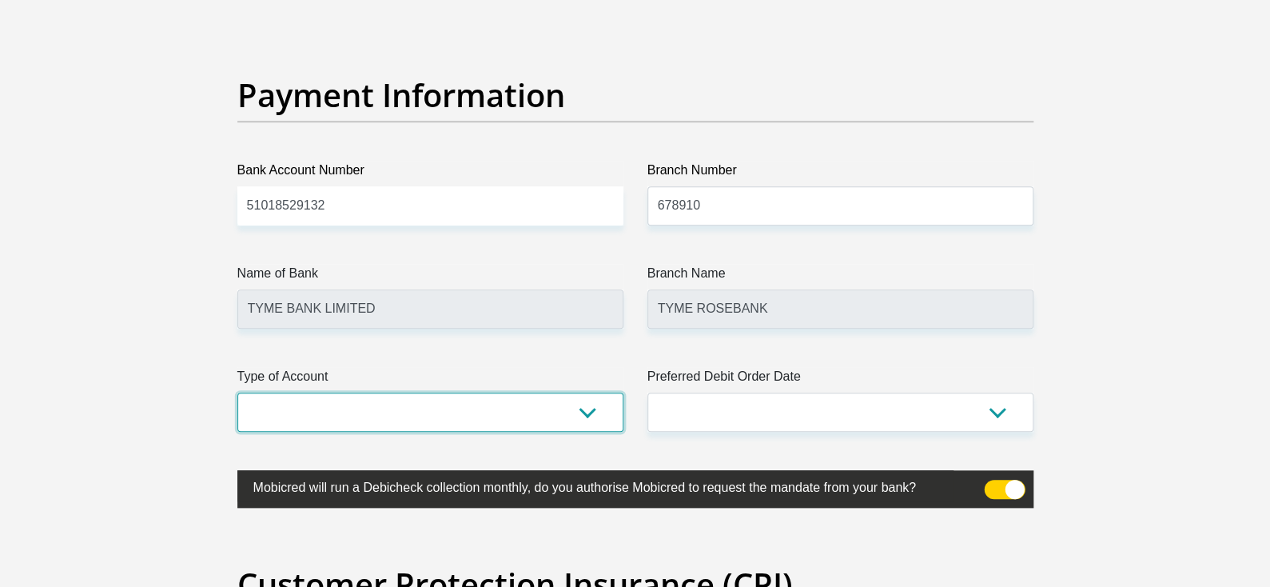
click at [436, 407] on select "Cheque Savings" at bounding box center [430, 411] width 386 height 39
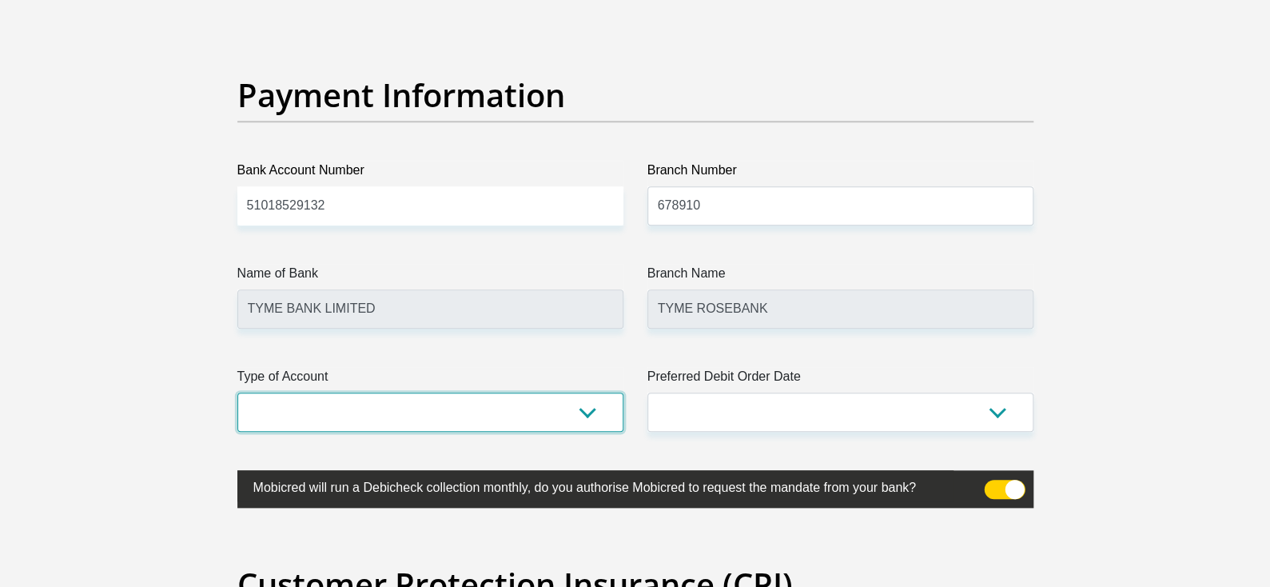
click at [436, 421] on select "Cheque Savings" at bounding box center [430, 411] width 386 height 39
select select "SAV"
click at [237, 392] on select "Cheque Savings" at bounding box center [430, 411] width 386 height 39
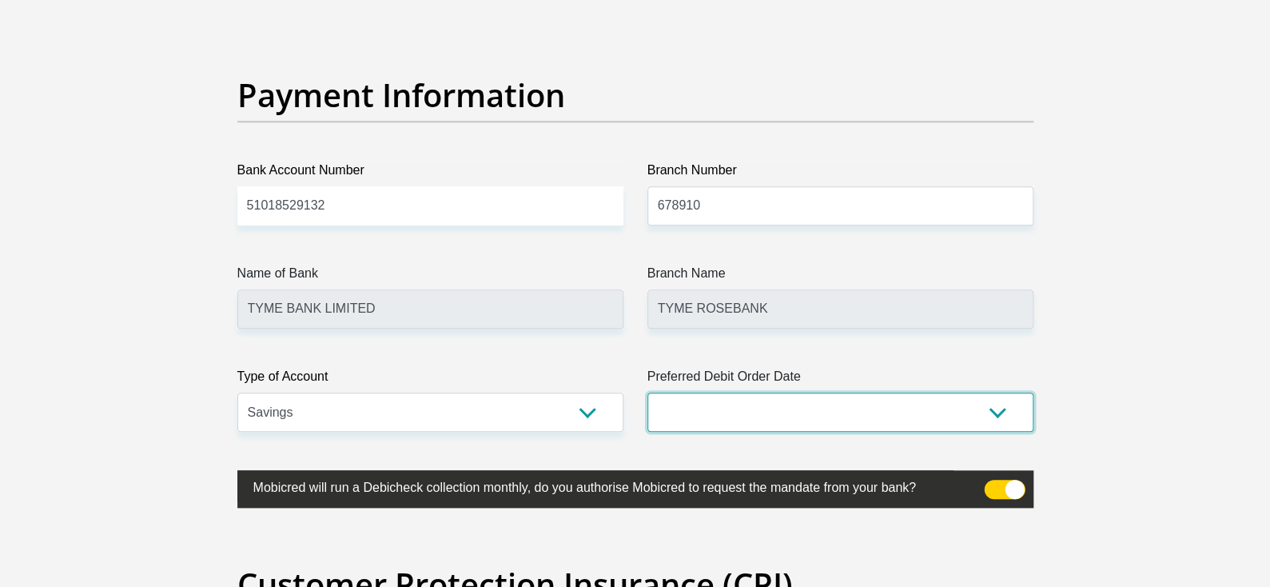
click at [735, 404] on select "1st 2nd 3rd 4th 5th 7th 18th 19th 20th 21st 22nd 23rd 24th 25th 26th 27th 28th …" at bounding box center [840, 411] width 386 height 39
select select "4"
click at [647, 392] on select "1st 2nd 3rd 4th 5th 7th 18th 19th 20th 21st 22nd 23rd 24th 25th 26th 27th 28th …" at bounding box center [840, 411] width 386 height 39
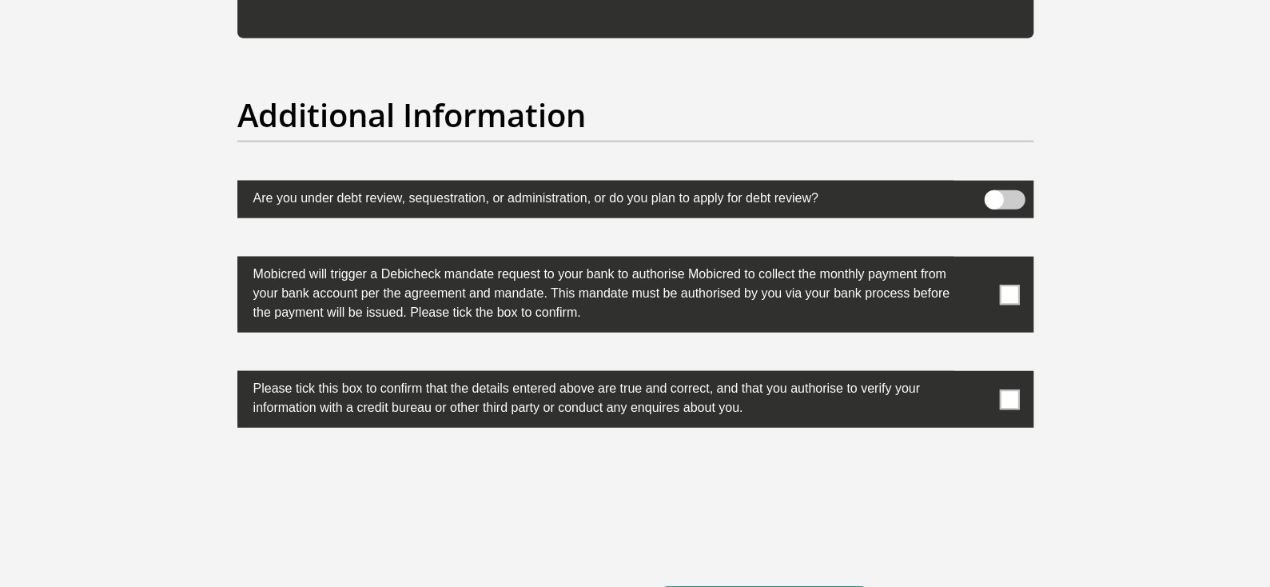
scroll to position [5029, 0]
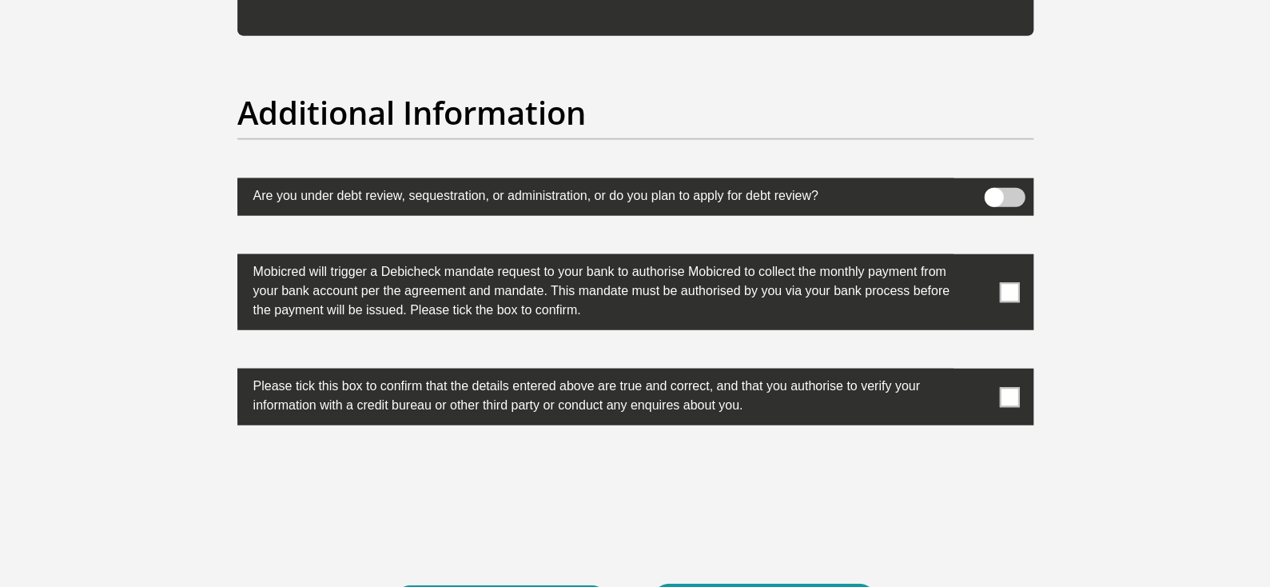
click at [1011, 295] on span at bounding box center [1009, 292] width 20 height 20
click at [978, 258] on input "checkbox" at bounding box center [978, 258] width 0 height 0
click at [1014, 390] on span at bounding box center [1009, 397] width 20 height 20
click at [978, 372] on input "checkbox" at bounding box center [978, 372] width 0 height 0
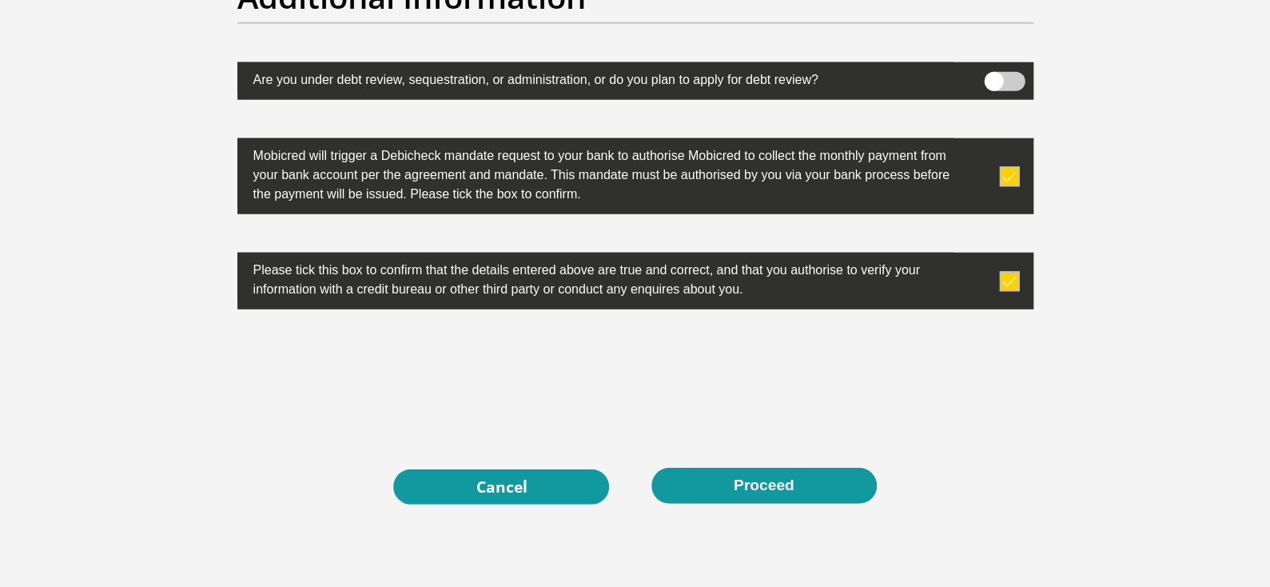
scroll to position [5146, 0]
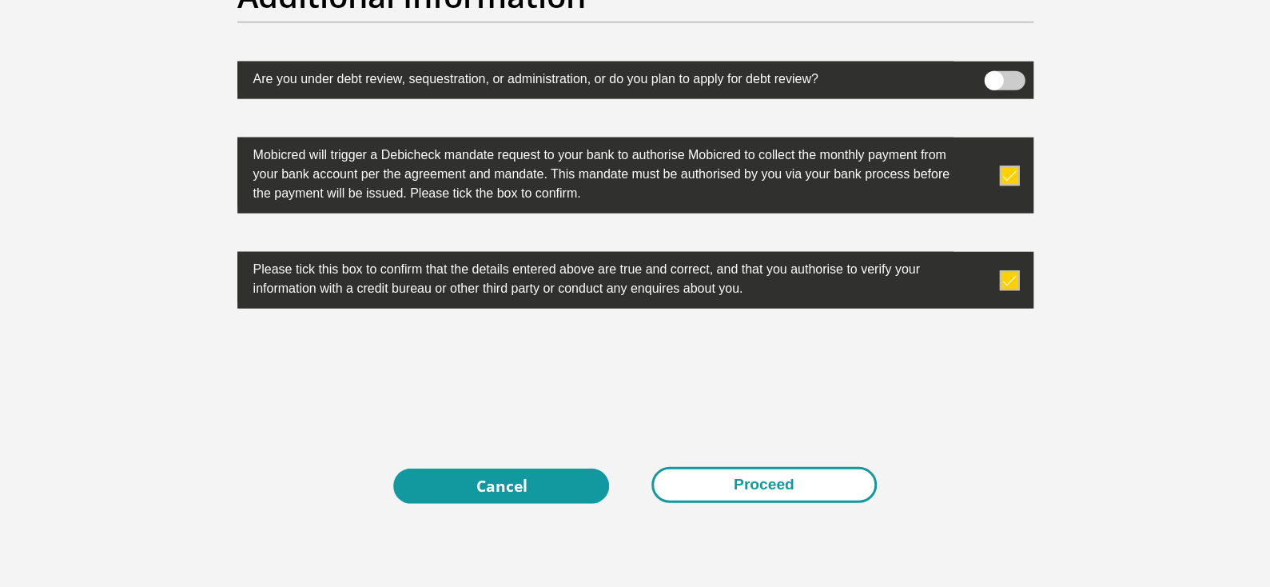
click at [803, 475] on button "Proceed" at bounding box center [763, 485] width 225 height 36
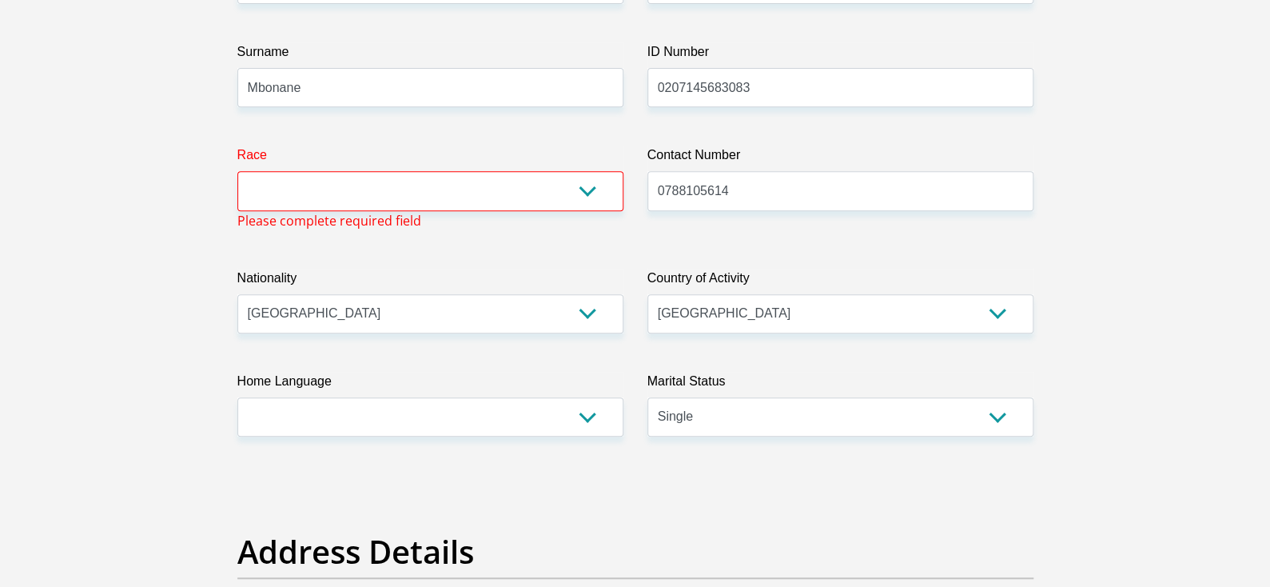
scroll to position [282, 0]
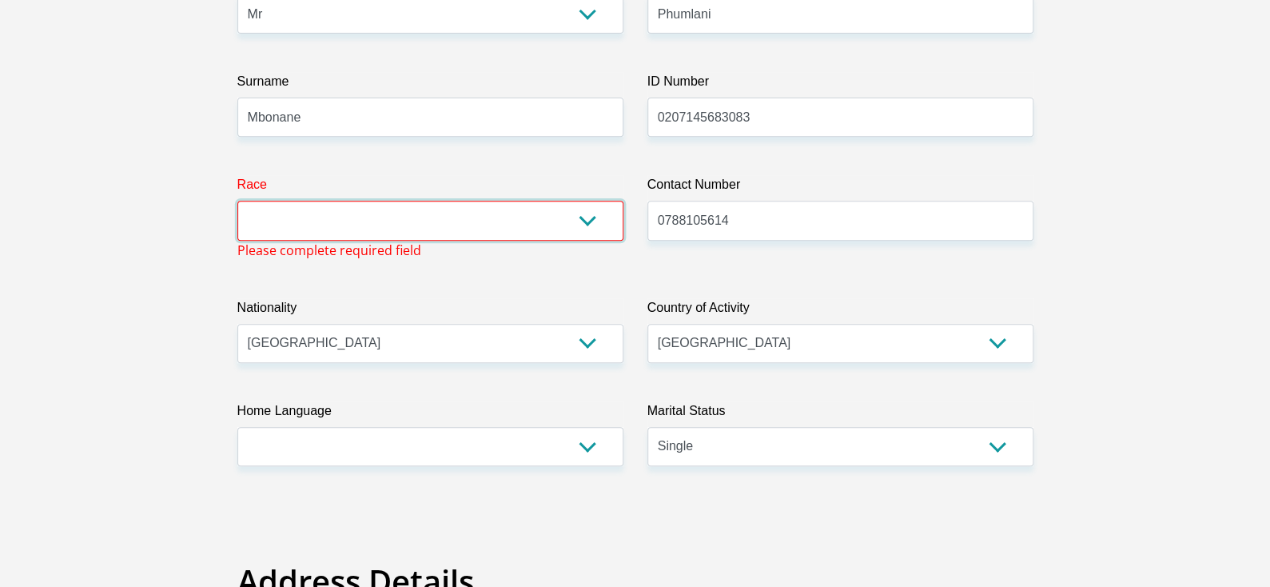
click at [588, 225] on select "Black Coloured Indian White Other" at bounding box center [430, 220] width 386 height 39
select select "1"
click at [237, 201] on select "Black Coloured Indian White Other" at bounding box center [430, 220] width 386 height 39
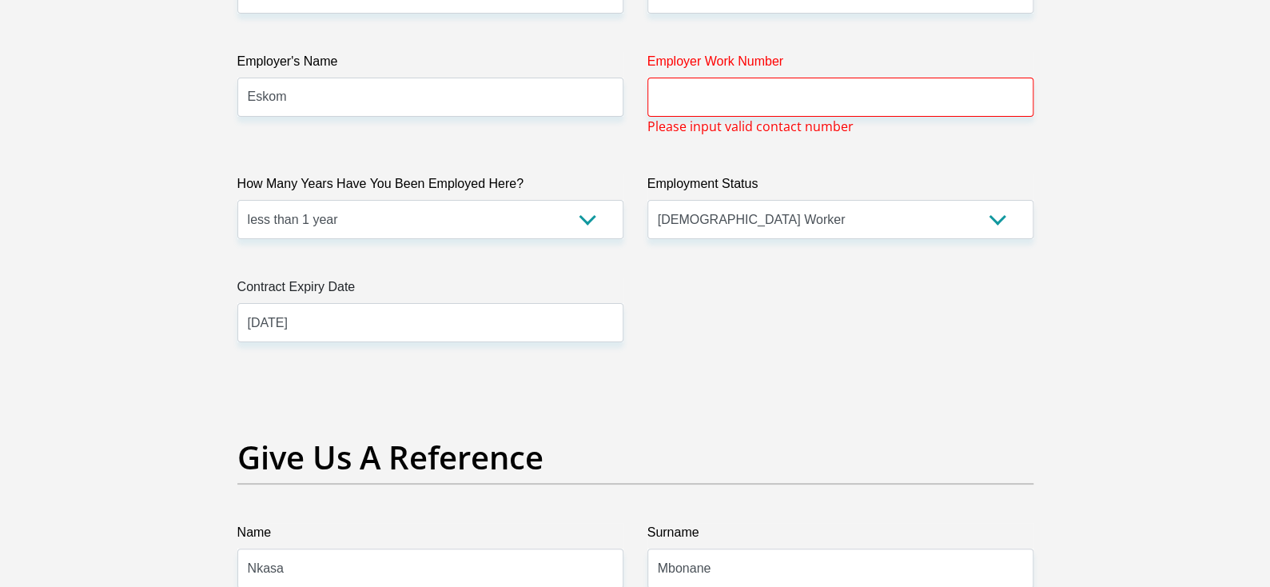
scroll to position [3053, 0]
click at [845, 96] on input "Employer Work Number" at bounding box center [840, 97] width 386 height 39
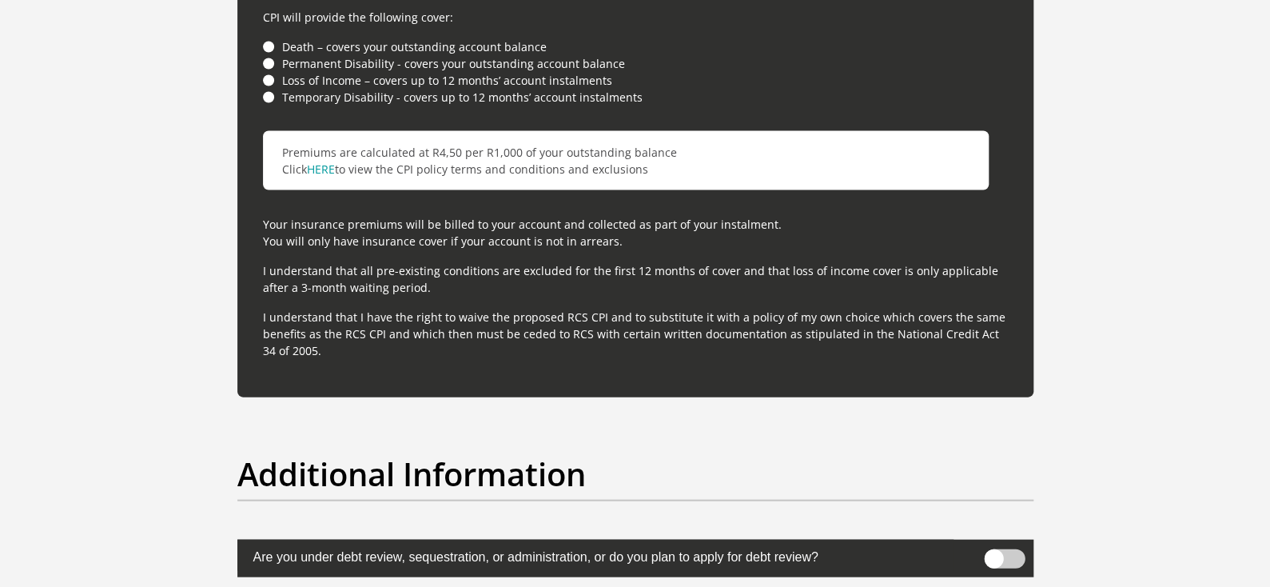
scroll to position [5248, 0]
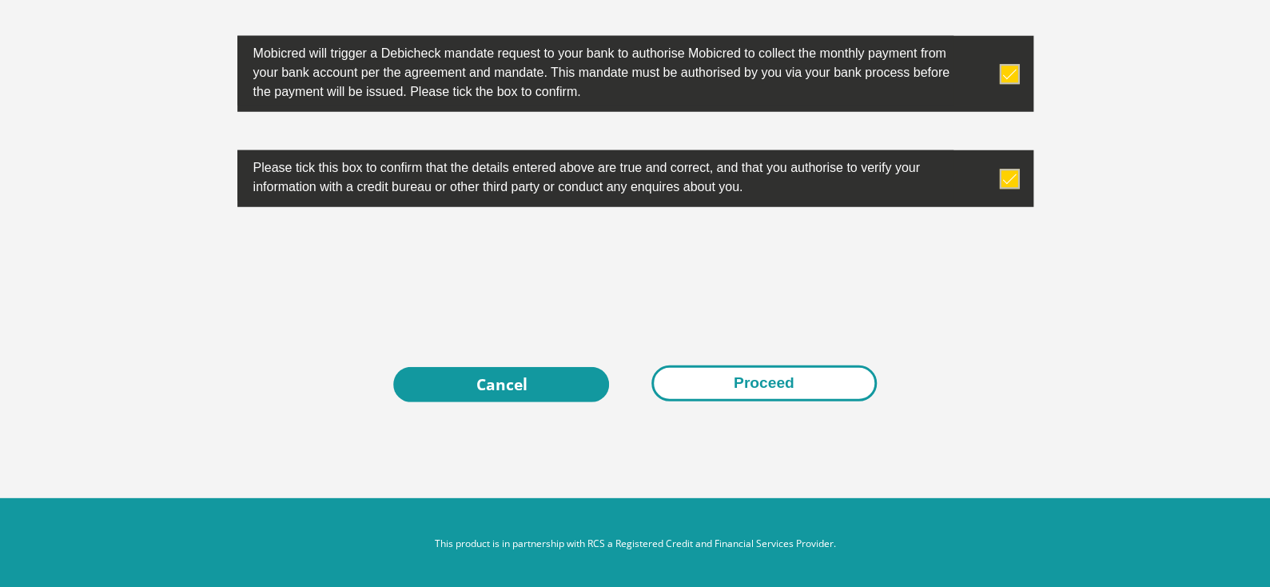
type input "0177993111"
click at [763, 384] on button "Proceed" at bounding box center [763, 383] width 225 height 36
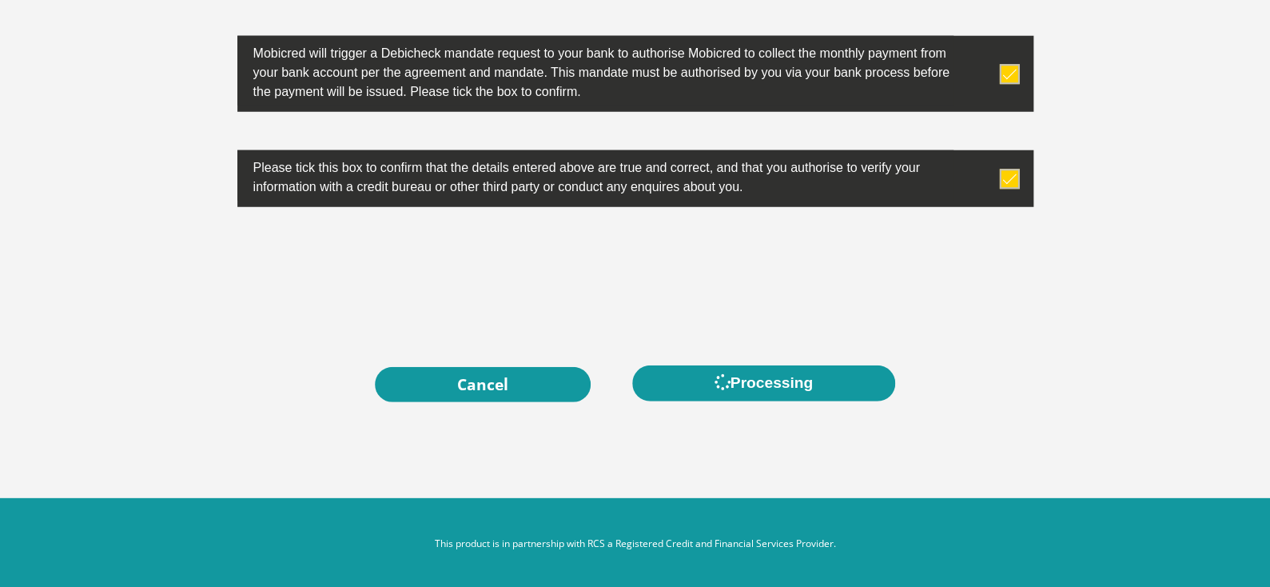
scroll to position [0, 0]
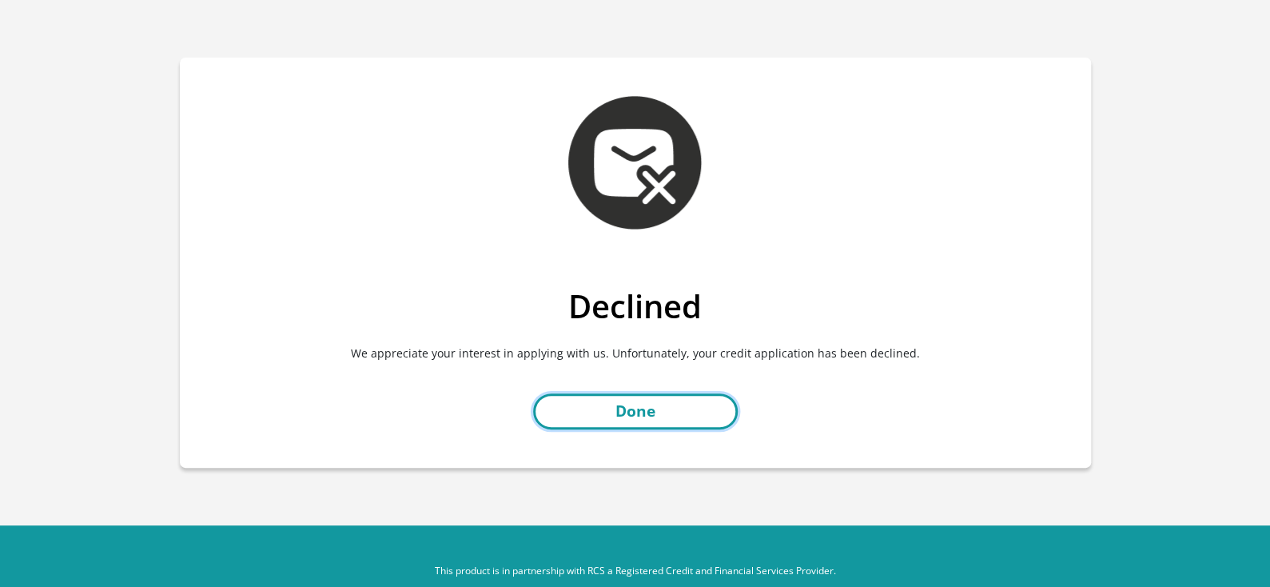
click at [648, 412] on link "Done" at bounding box center [635, 411] width 205 height 36
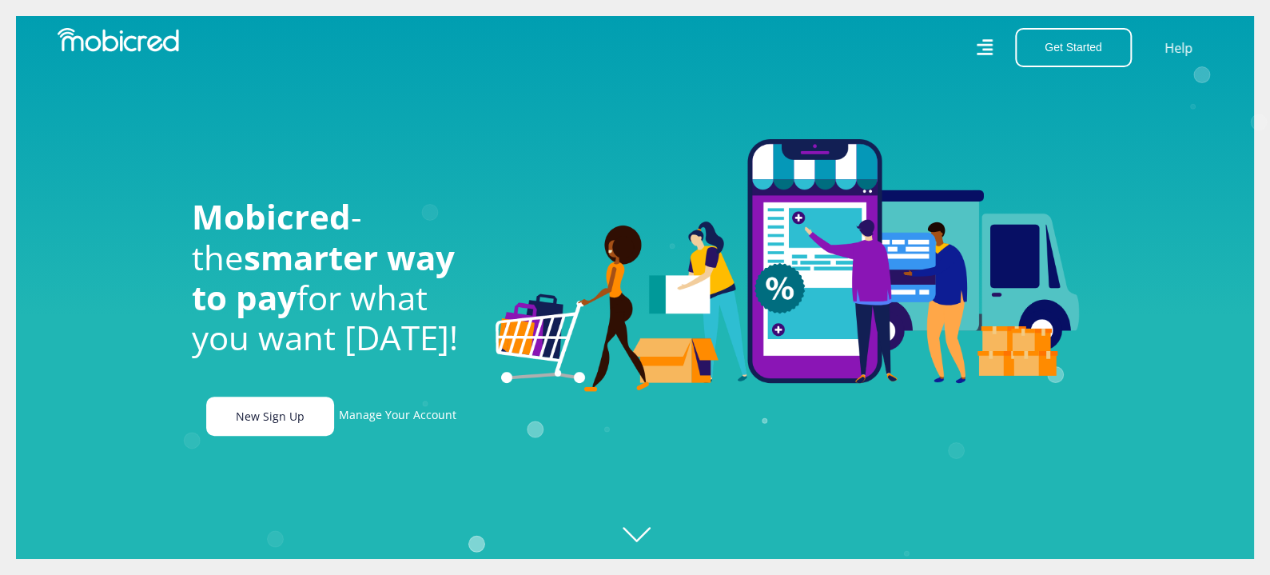
click at [261, 436] on link "New Sign Up" at bounding box center [270, 415] width 128 height 39
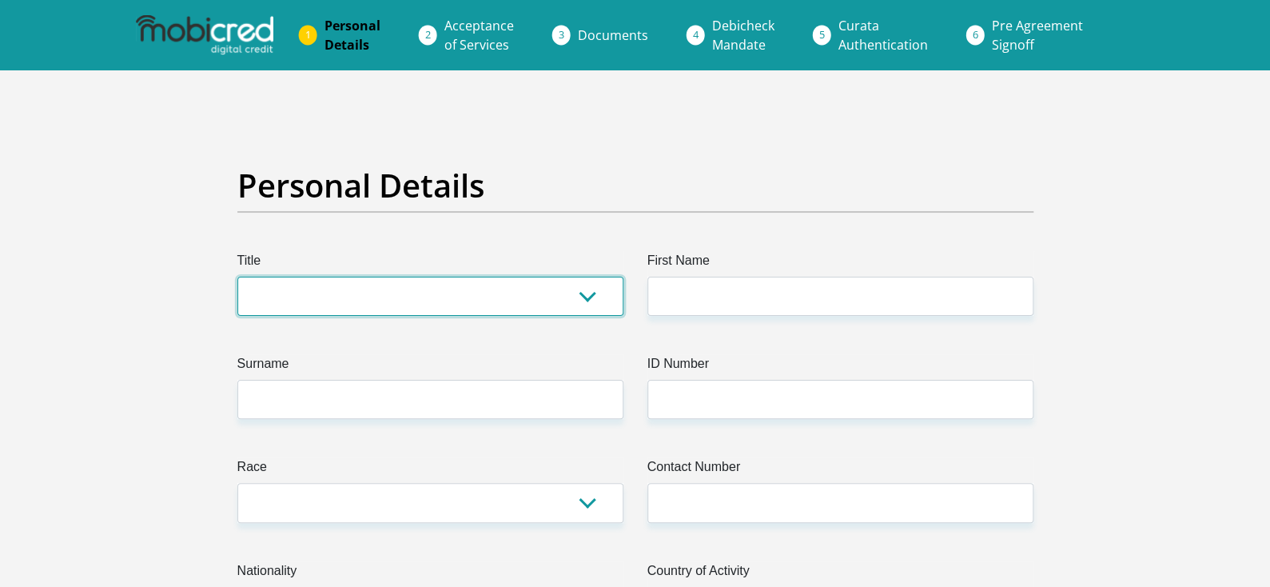
click at [464, 300] on select "Mr Ms Mrs Dr [PERSON_NAME]" at bounding box center [430, 296] width 386 height 39
select select "Mr"
click at [237, 277] on select "Mr Ms Mrs Dr [PERSON_NAME]" at bounding box center [430, 296] width 386 height 39
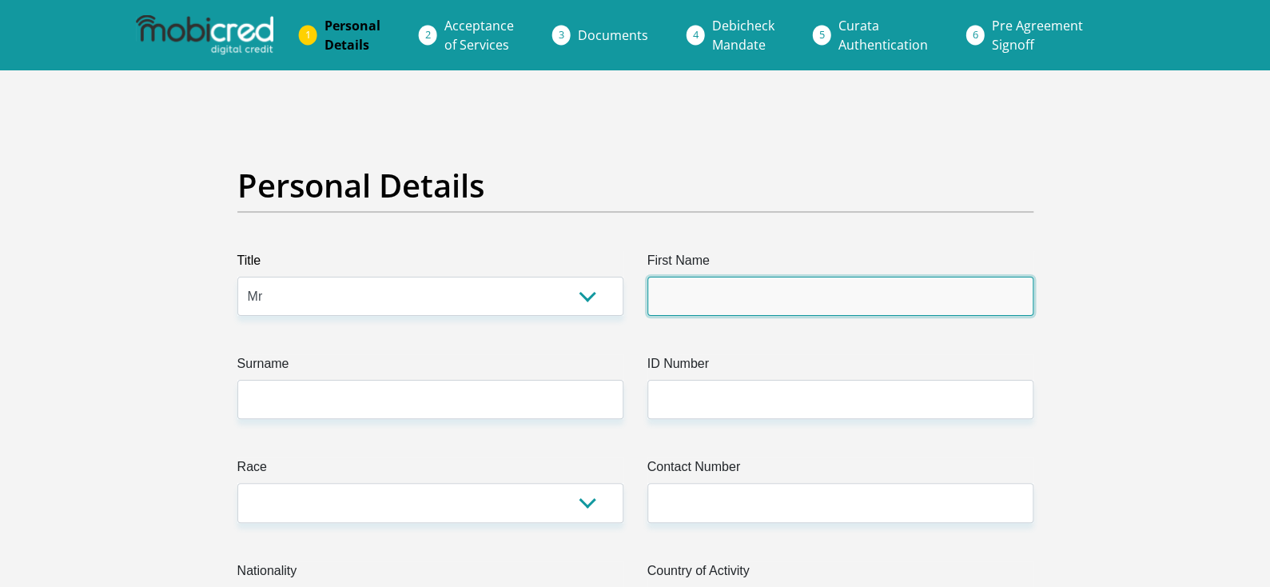
click at [761, 282] on input "First Name" at bounding box center [840, 296] width 386 height 39
